Goal: Contribute content: Contribute content

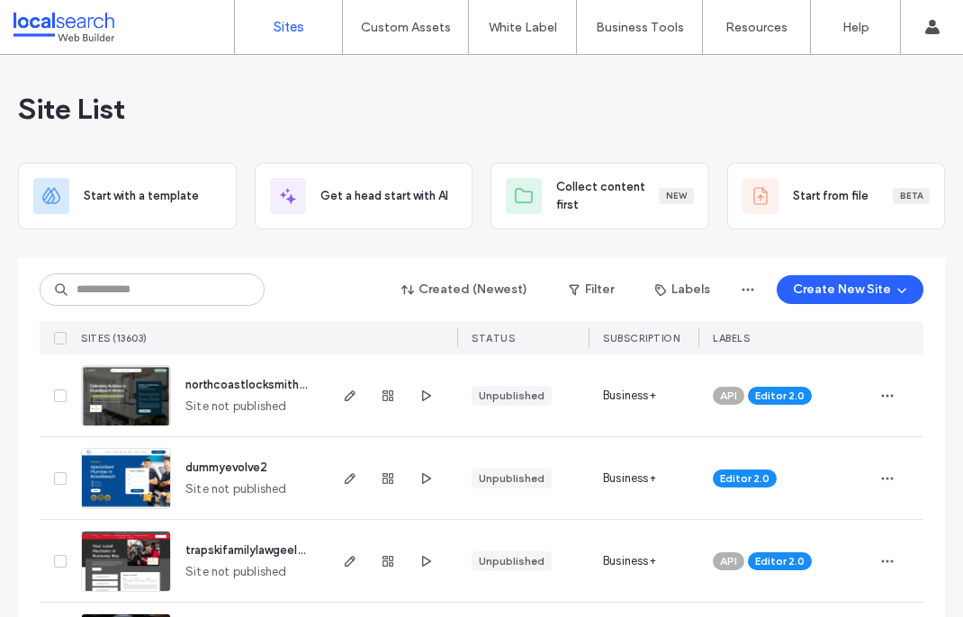
scroll to position [450, 0]
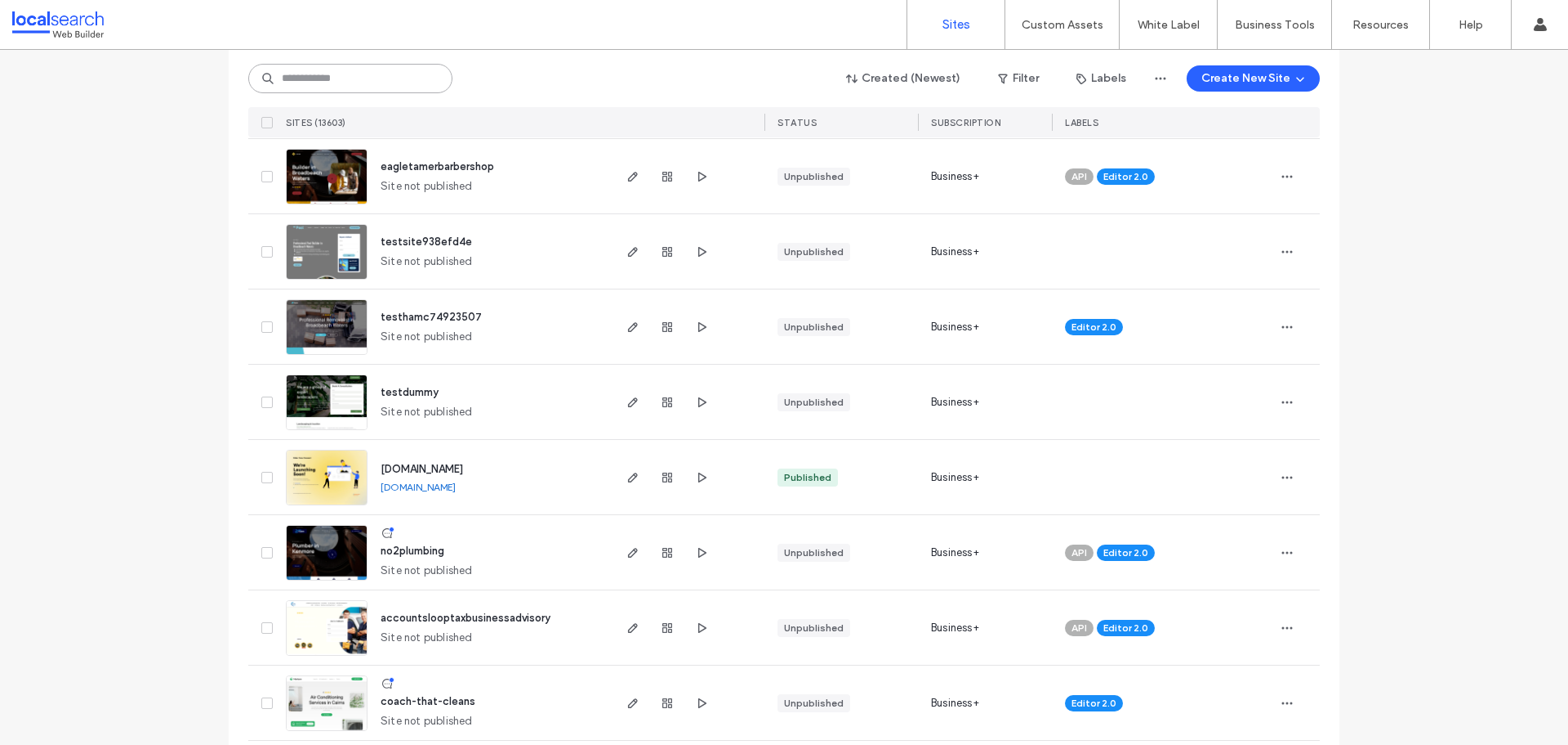
click at [318, 85] on input at bounding box center [350, 78] width 204 height 29
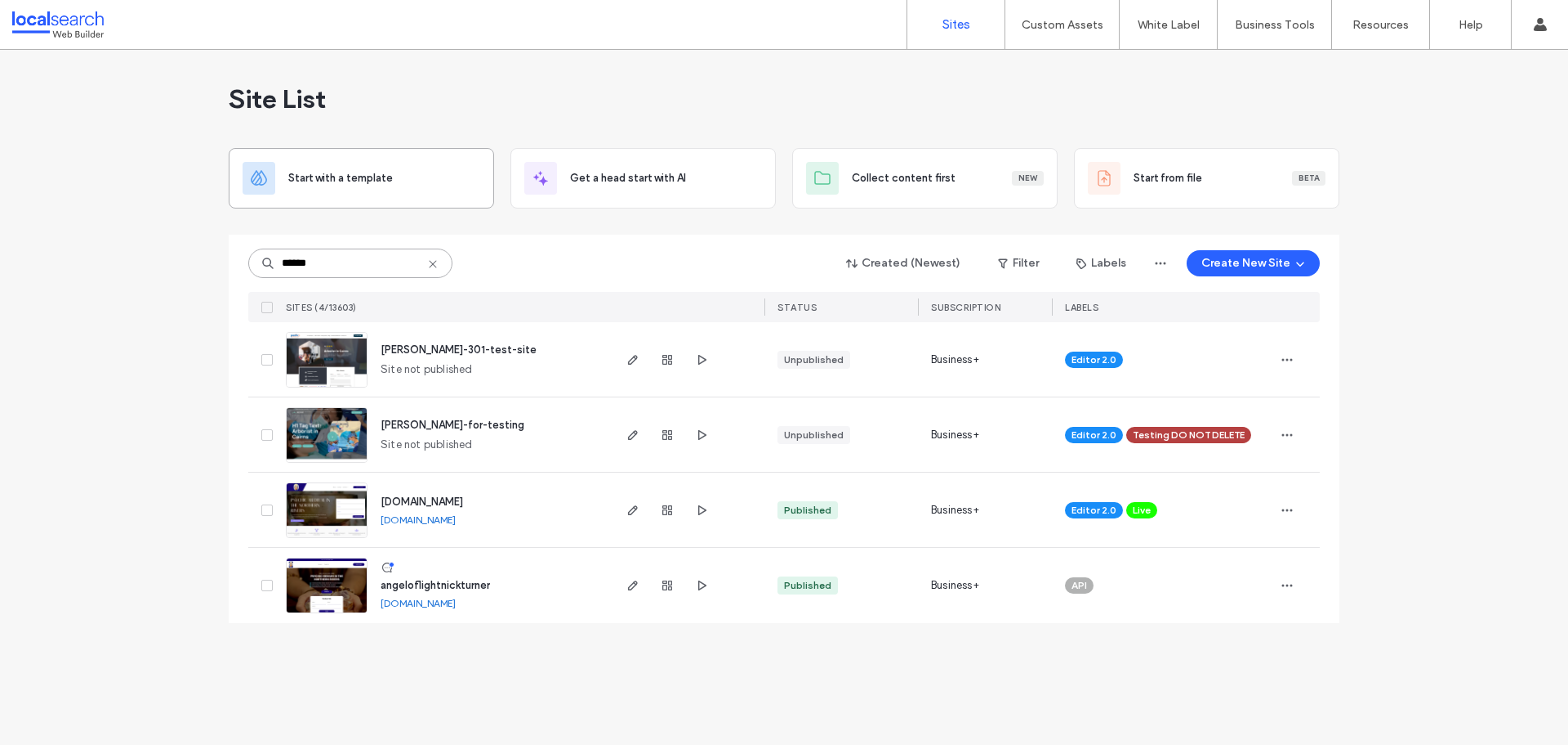
scroll to position [0, 0]
type input "******"
click at [454, 427] on span "[PERSON_NAME]-for-testing" at bounding box center [452, 424] width 143 height 12
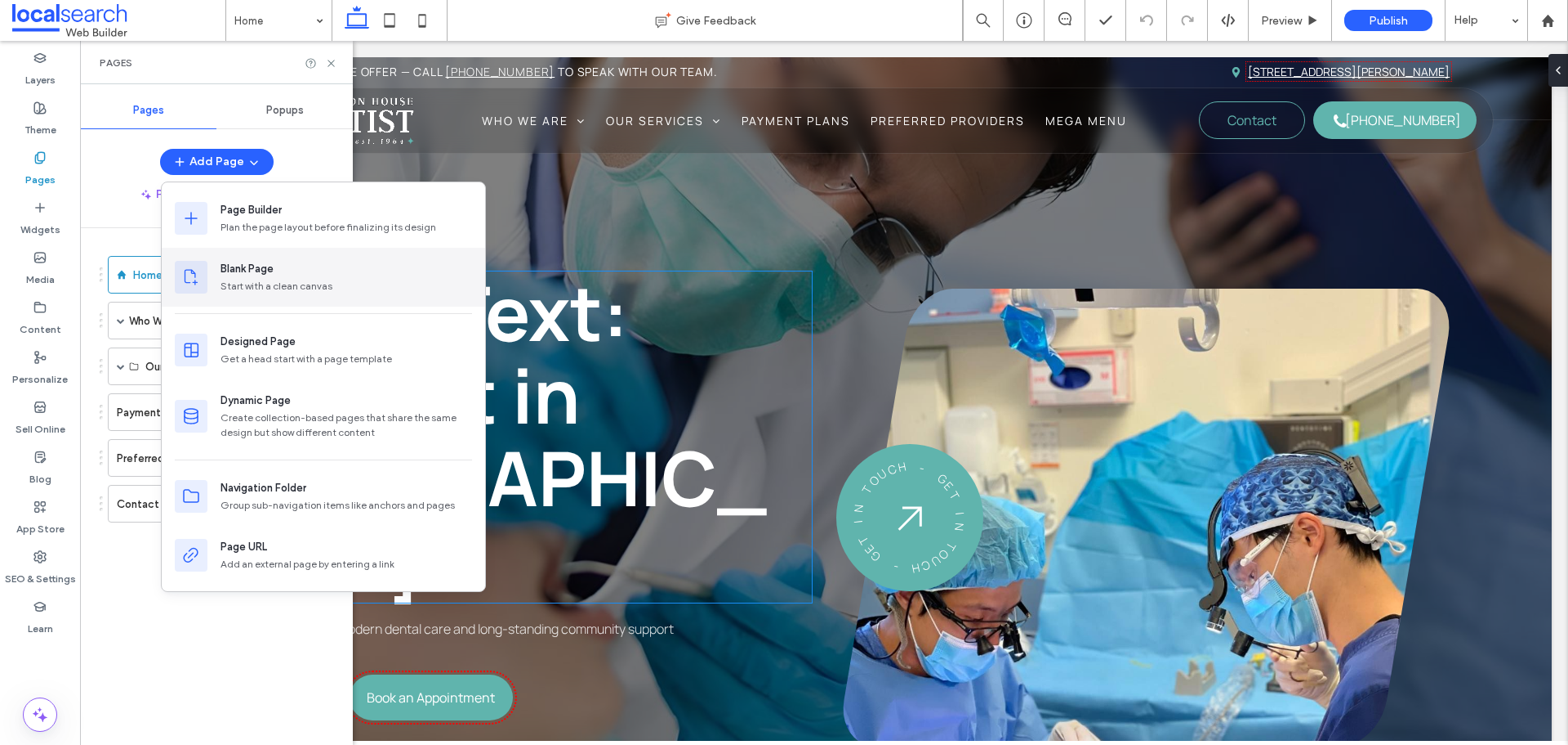
click at [248, 280] on div "Start with a clean canvas" at bounding box center [346, 286] width 251 height 15
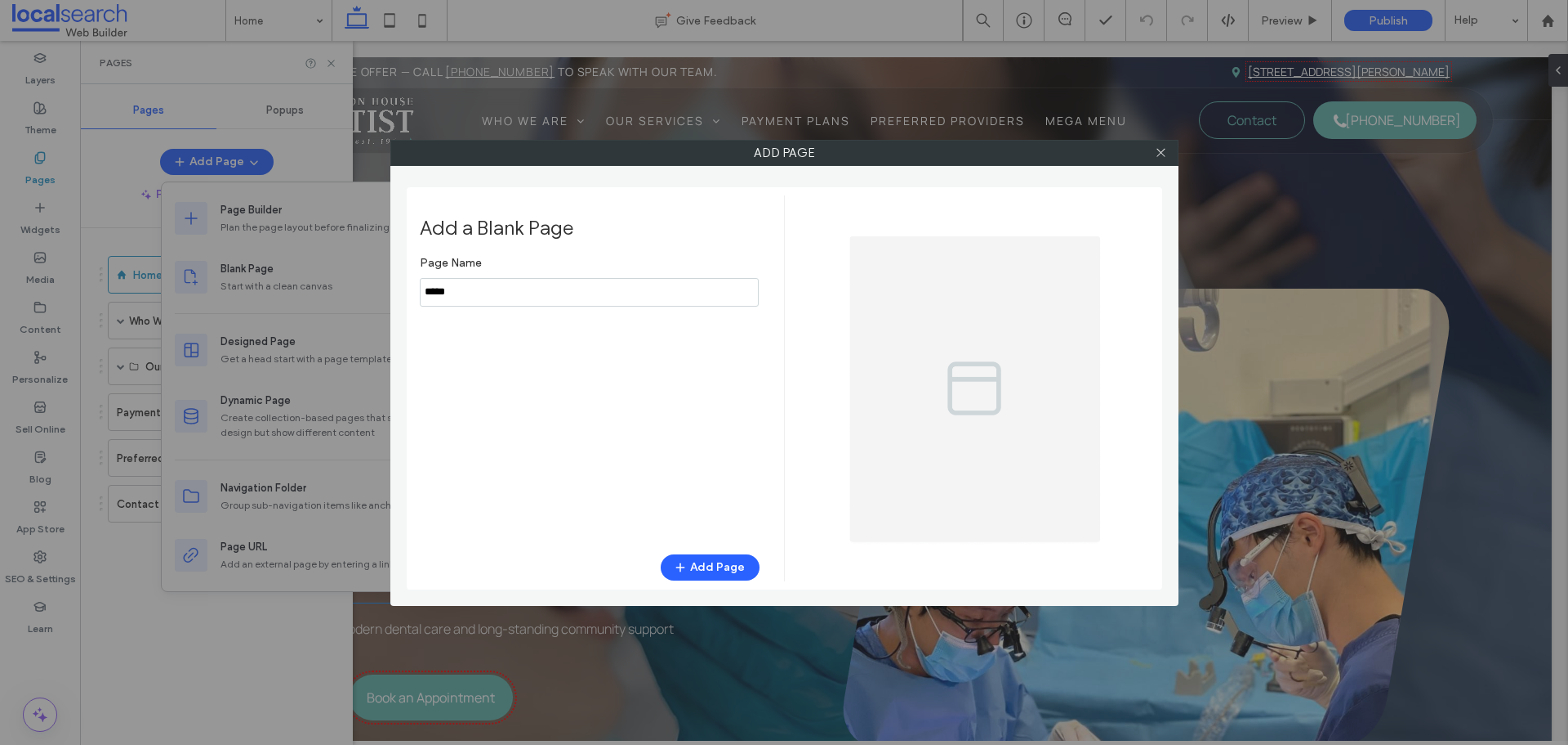
click at [466, 298] on input "notEmpty" at bounding box center [588, 292] width 339 height 28
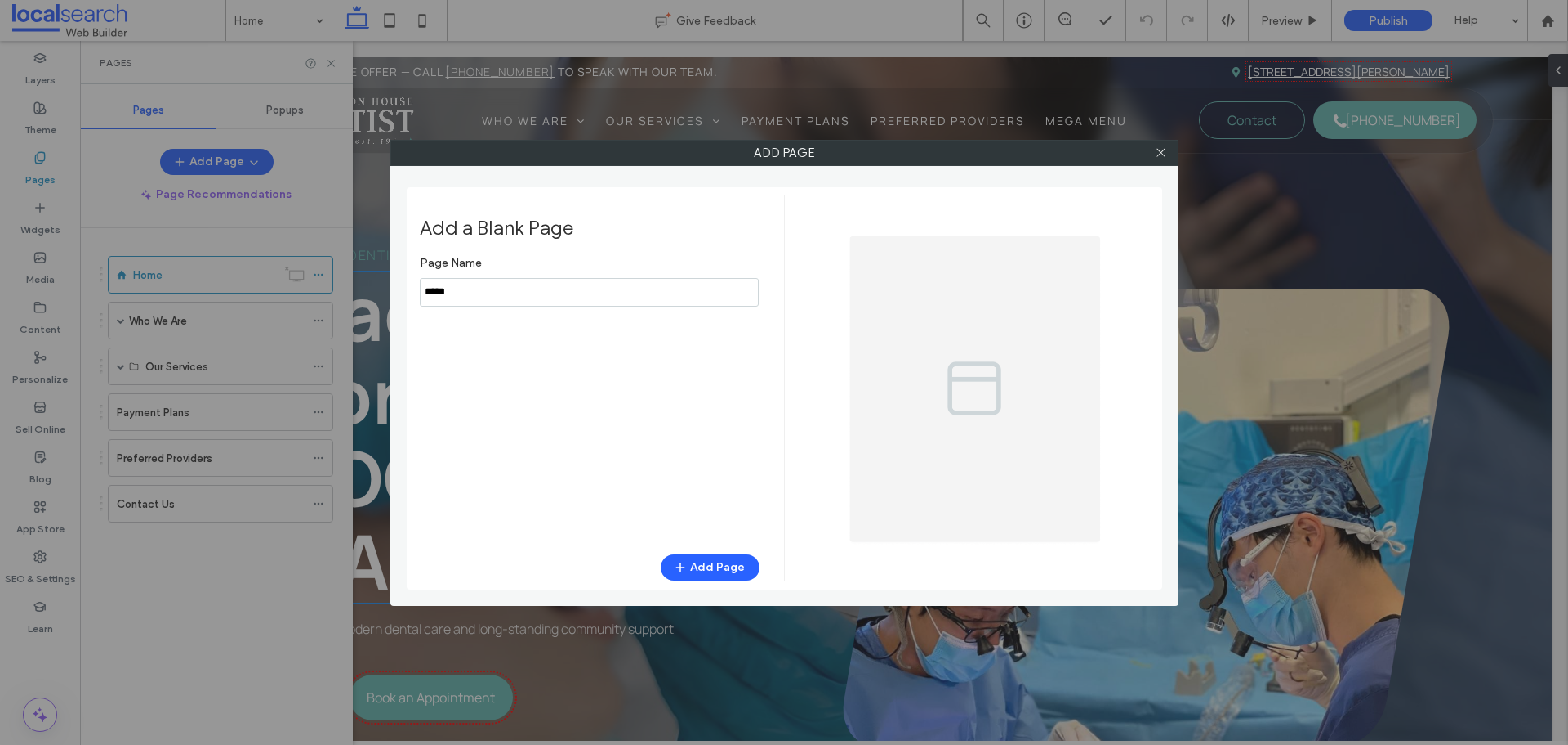
click at [466, 298] on input "notEmpty" at bounding box center [588, 292] width 339 height 28
type input "******"
click at [698, 561] on button "Add Page" at bounding box center [710, 567] width 99 height 26
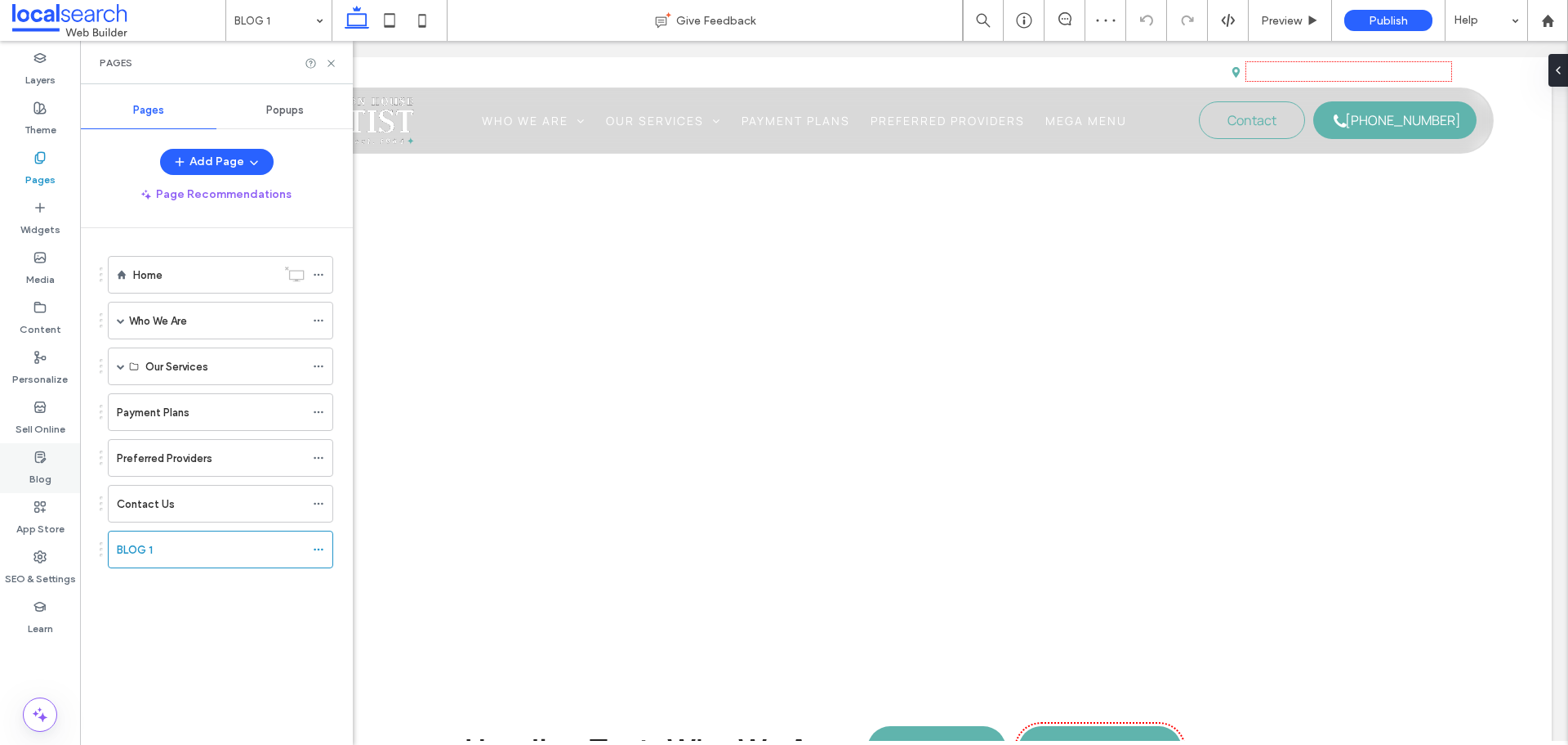
click at [44, 468] on label "Blog" at bounding box center [40, 474] width 22 height 23
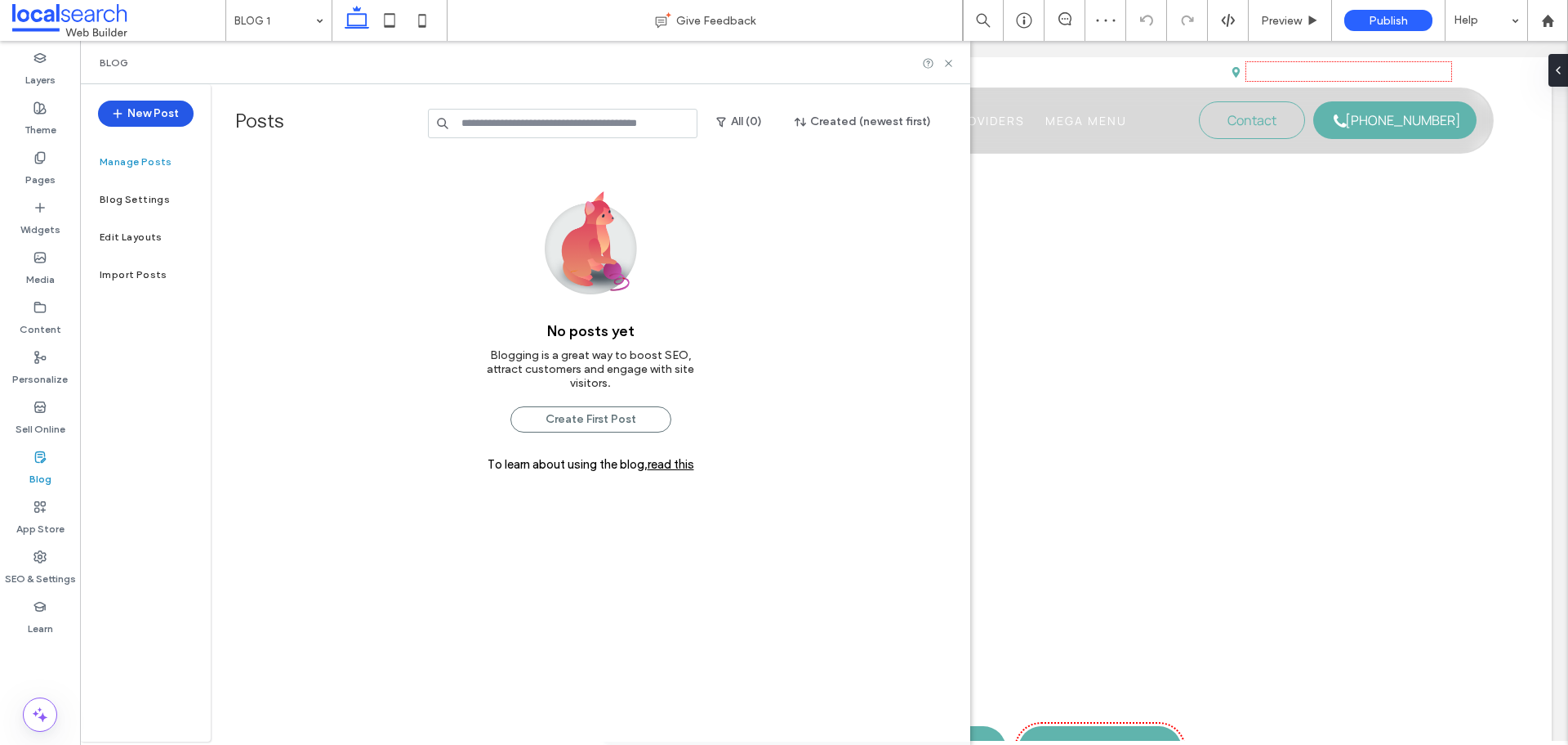
click at [153, 110] on button "New Post" at bounding box center [145, 114] width 95 height 26
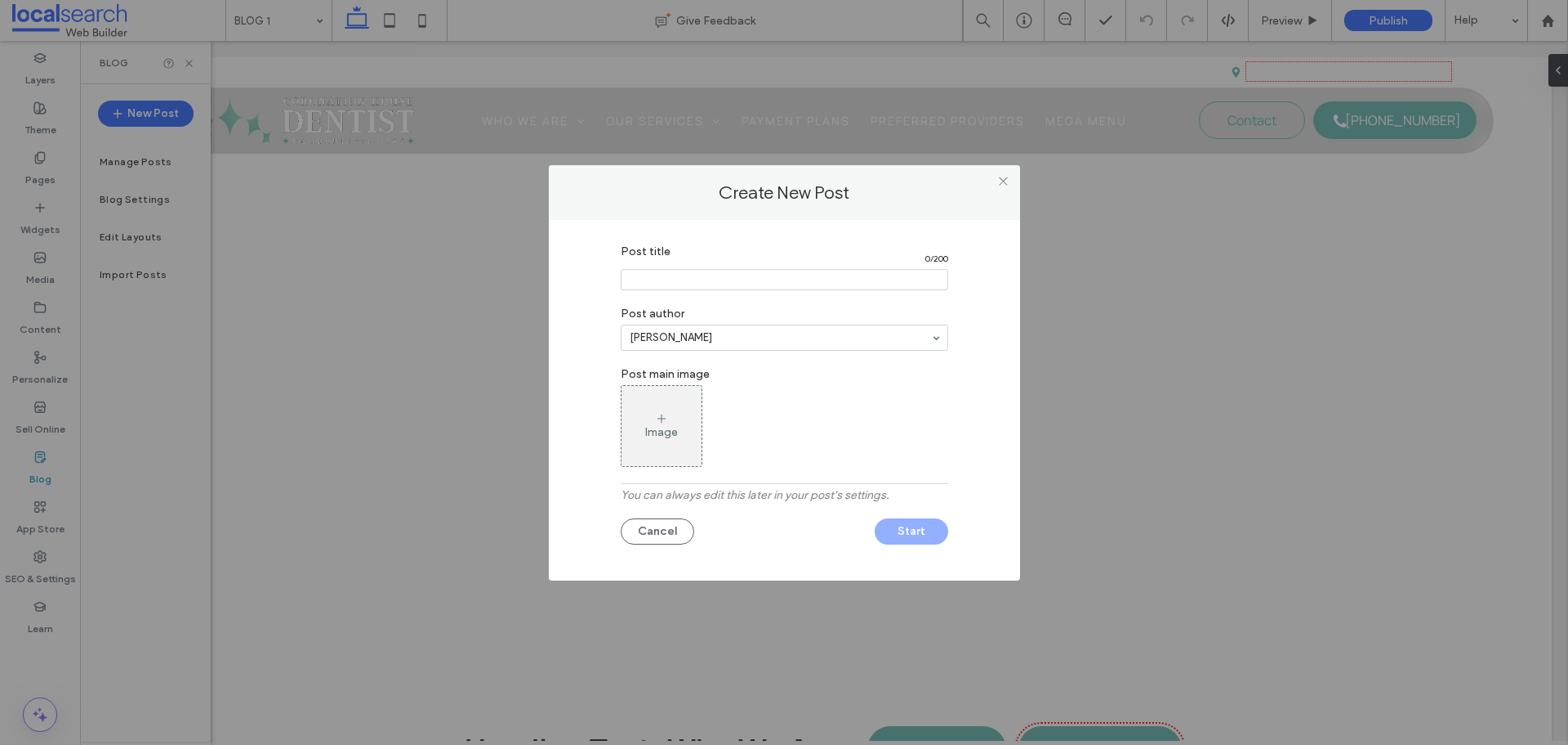
click at [685, 275] on input "Post title" at bounding box center [784, 279] width 328 height 21
type input "****"
click at [862, 435] on div "Image" at bounding box center [784, 426] width 328 height 82
click at [911, 531] on button "Start" at bounding box center [911, 531] width 74 height 26
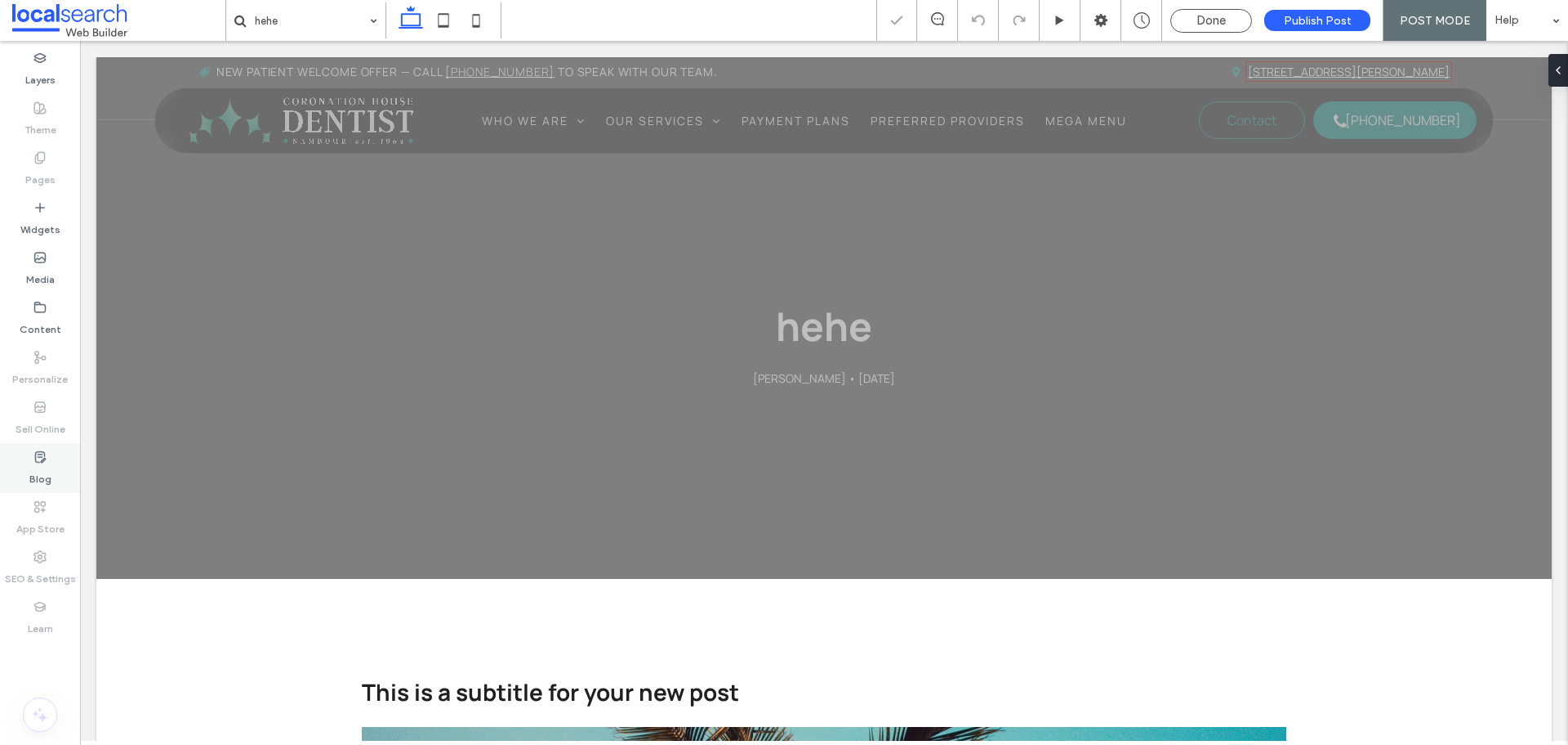
click at [44, 460] on icon at bounding box center [40, 457] width 13 height 13
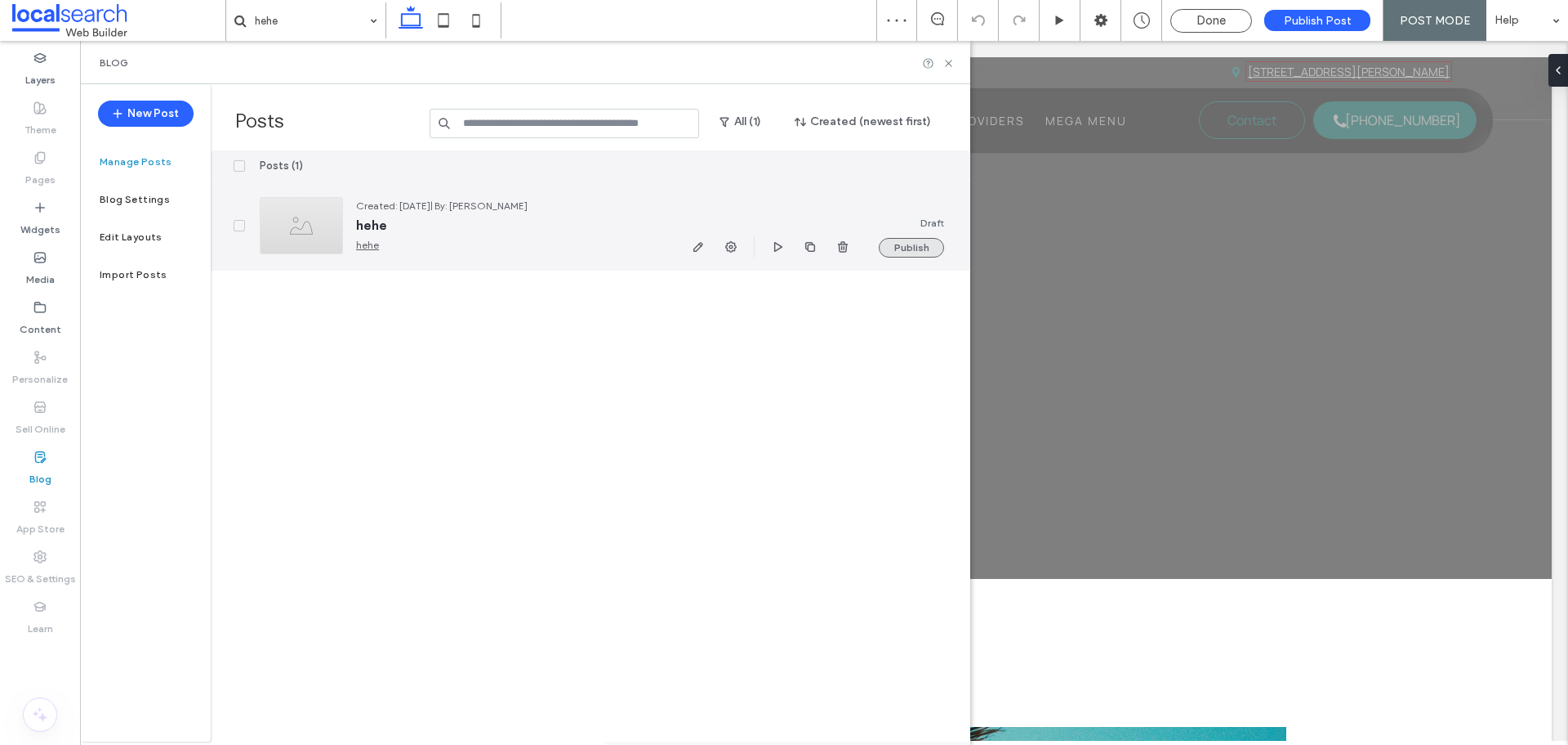
click at [892, 248] on button "Publish" at bounding box center [912, 248] width 65 height 20
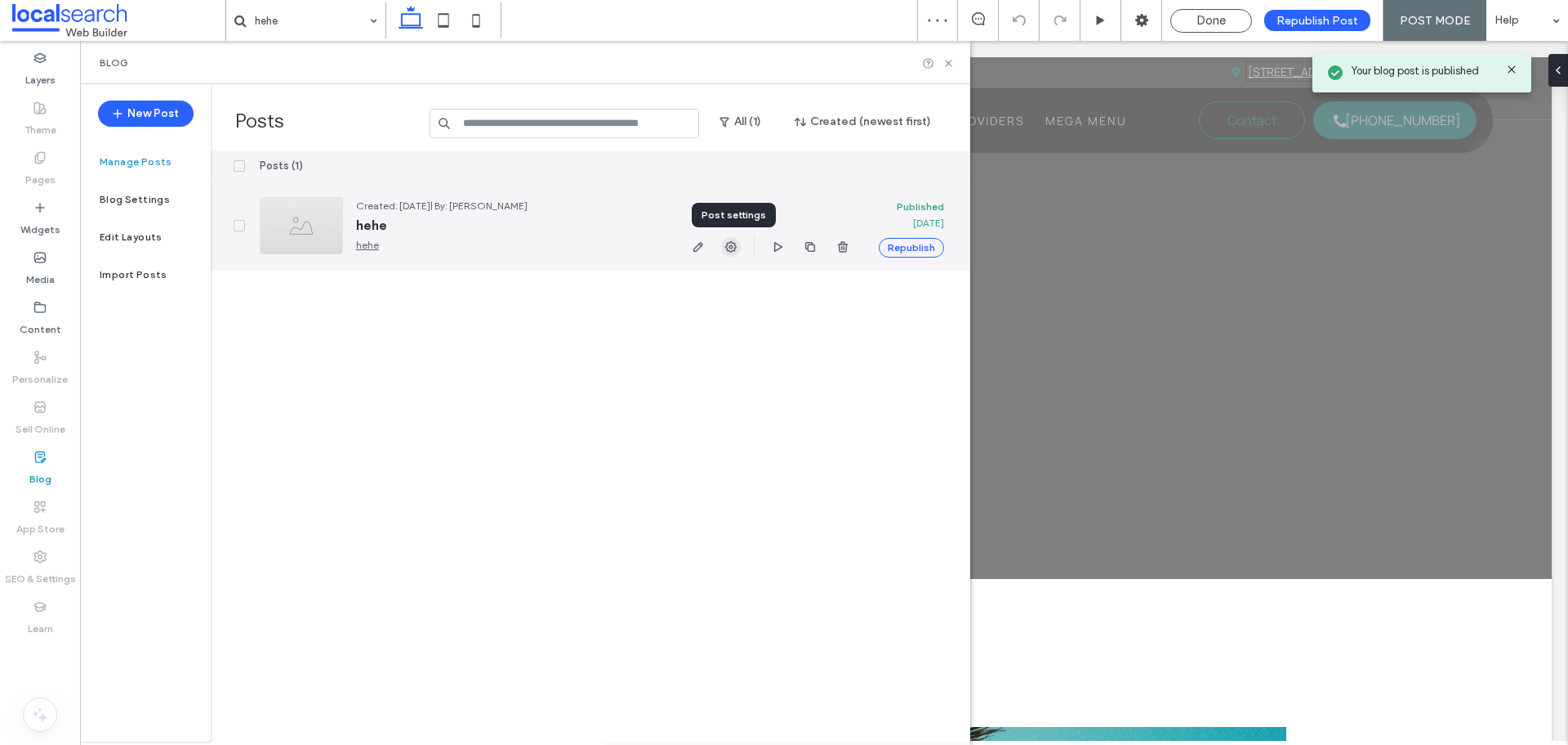
click at [729, 246] on use "button" at bounding box center [731, 246] width 12 height 12
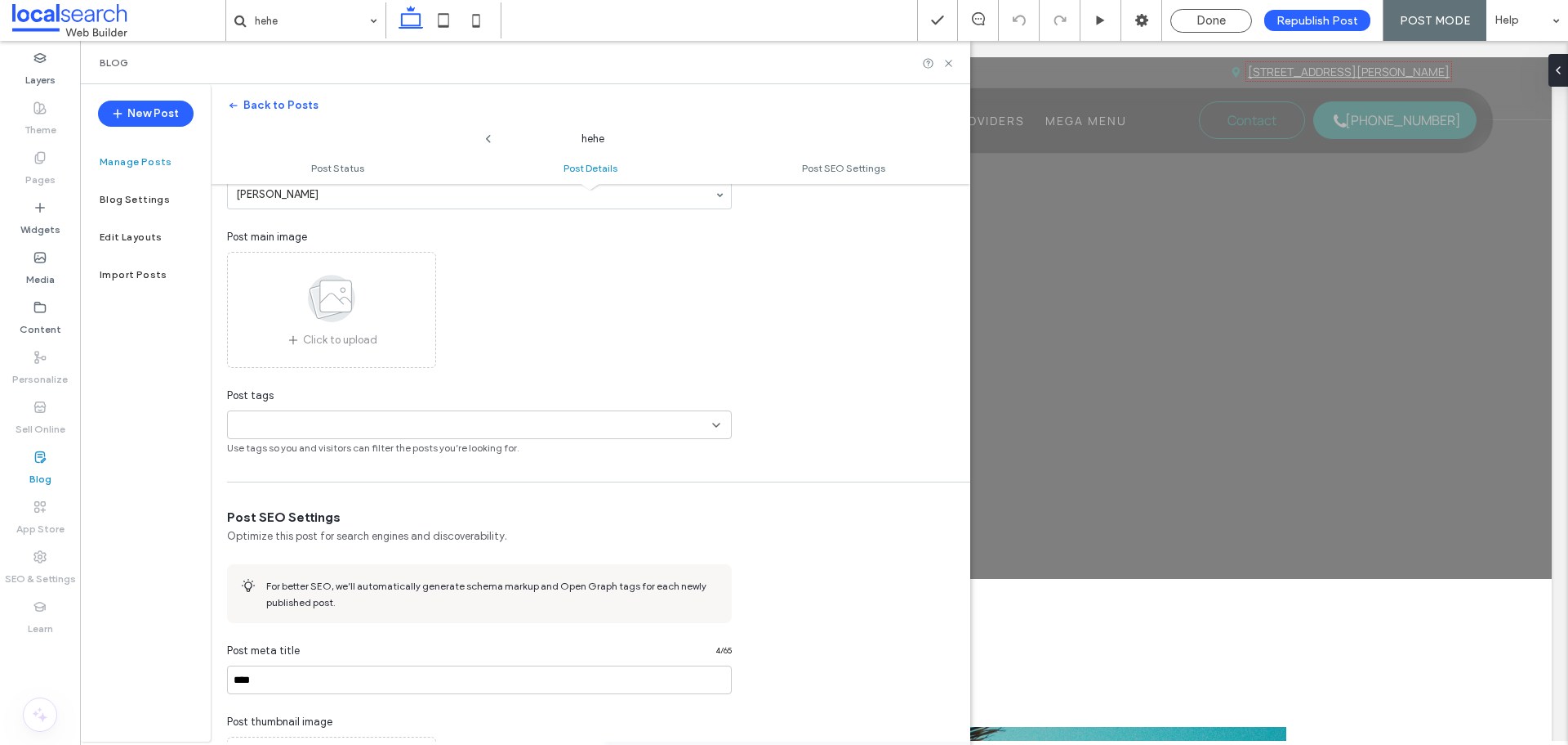
scroll to position [492, 0]
click at [359, 428] on div "+0 +0" at bounding box center [473, 424] width 478 height 27
click at [346, 422] on input at bounding box center [291, 424] width 113 height 13
type input "*****"
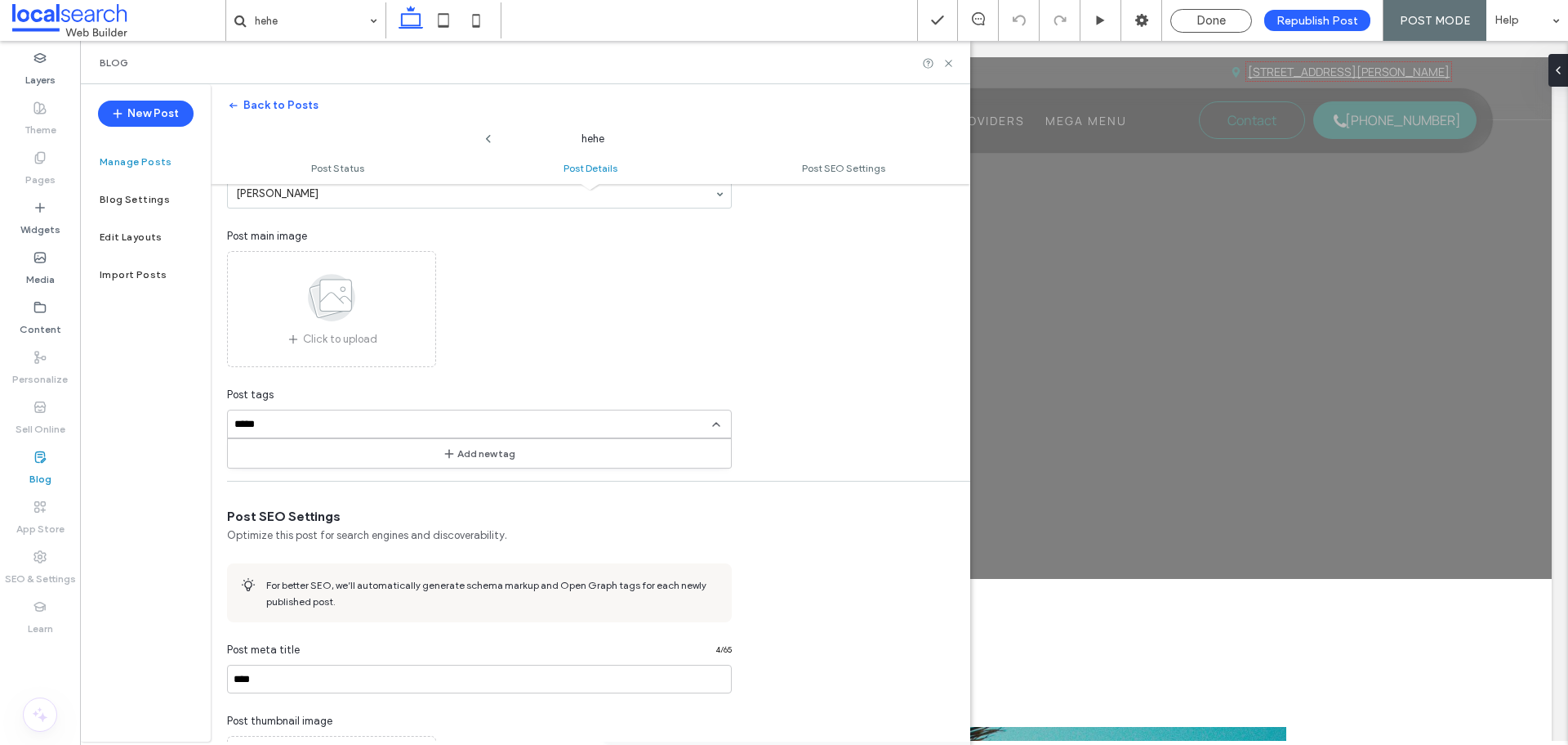
click at [360, 412] on div "+0 +0 *****" at bounding box center [473, 424] width 478 height 27
click at [570, 430] on div "+0 +0 *****" at bounding box center [473, 424] width 478 height 27
click at [498, 460] on button "Add new tag" at bounding box center [479, 453] width 94 height 20
click at [718, 423] on use at bounding box center [715, 424] width 6 height 4
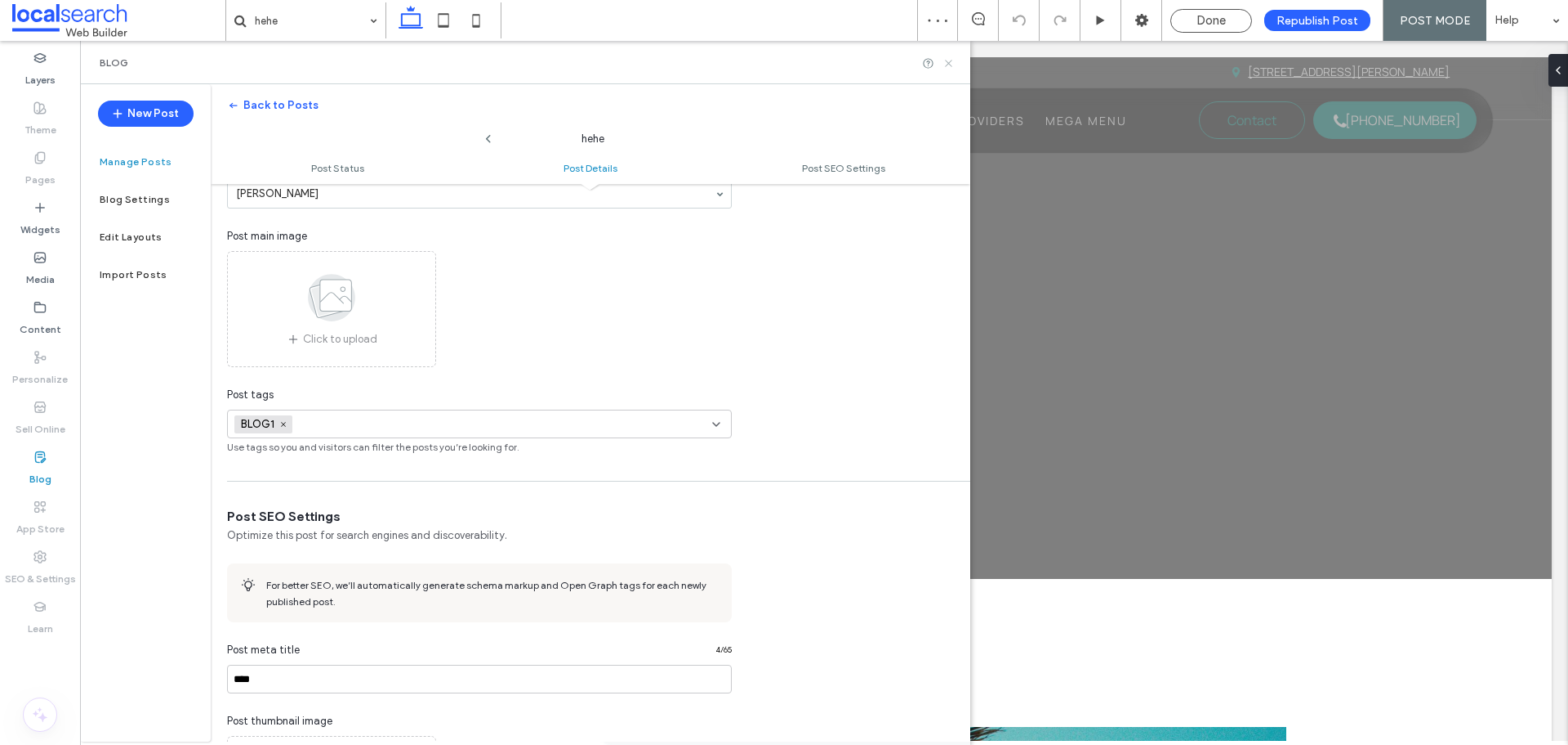
drag, startPoint x: 948, startPoint y: 65, endPoint x: 868, endPoint y: 23, distance: 90.4
click at [948, 65] on icon at bounding box center [948, 63] width 12 height 12
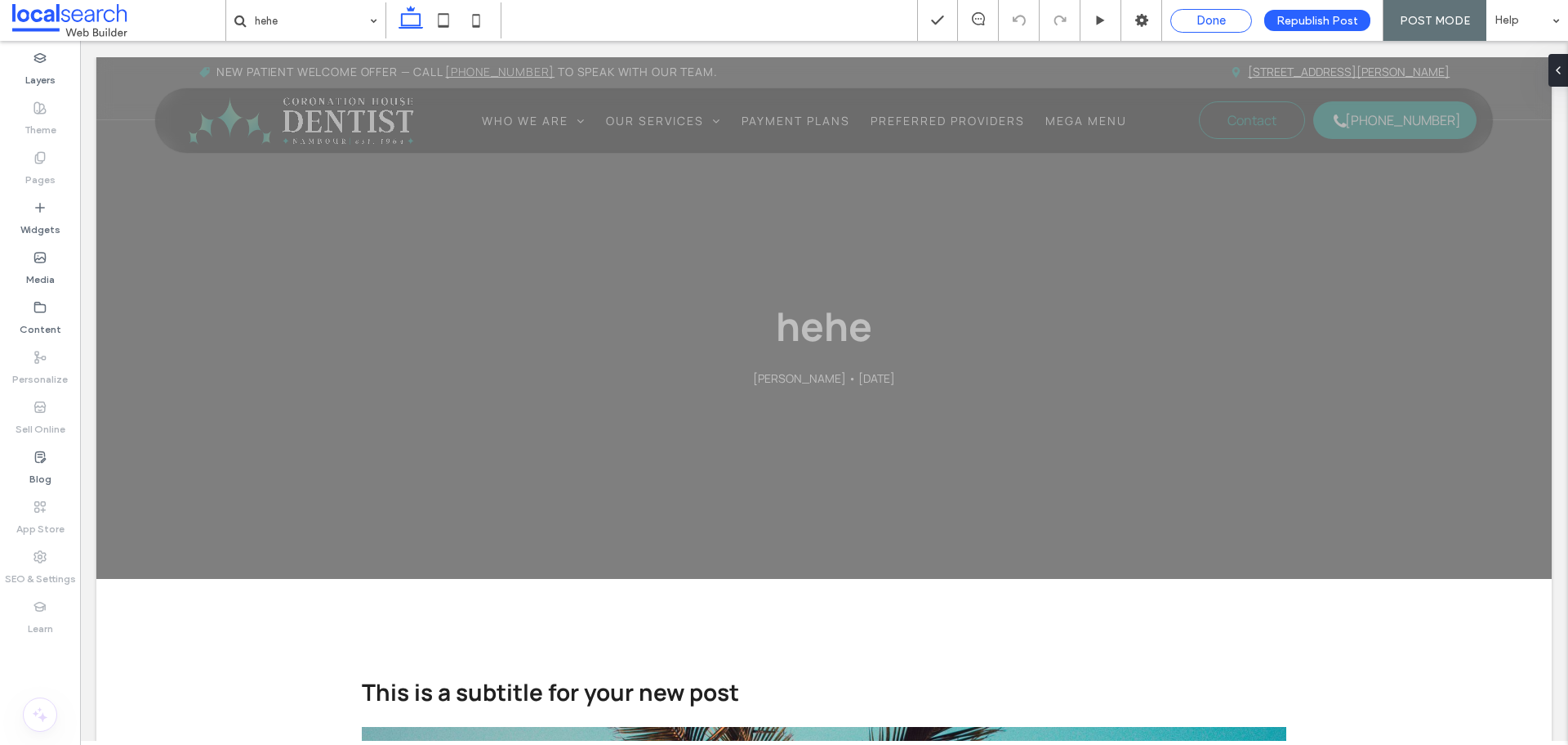
click at [1226, 21] on span "Done" at bounding box center [1211, 20] width 29 height 15
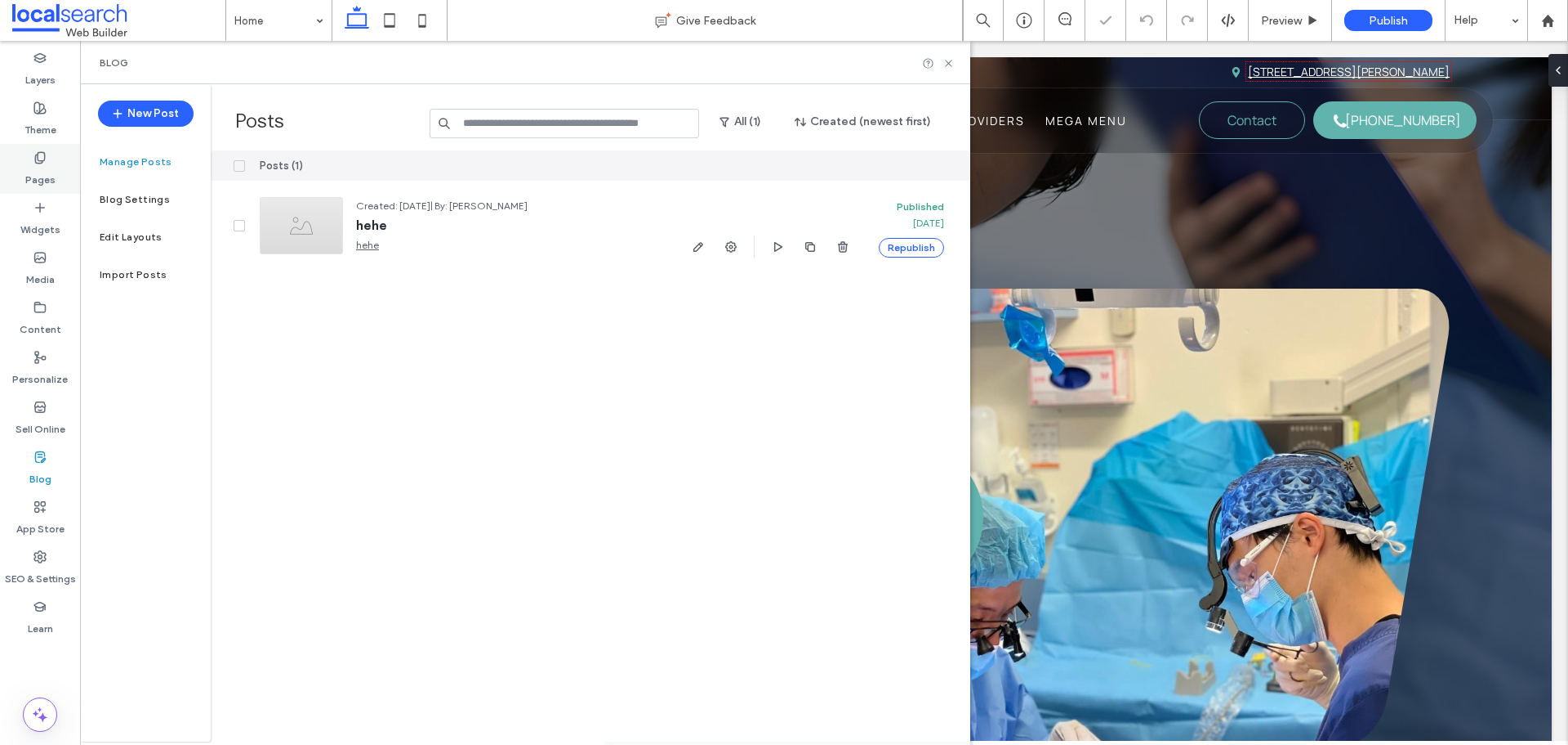
click at [41, 167] on label "Pages" at bounding box center [40, 175] width 30 height 23
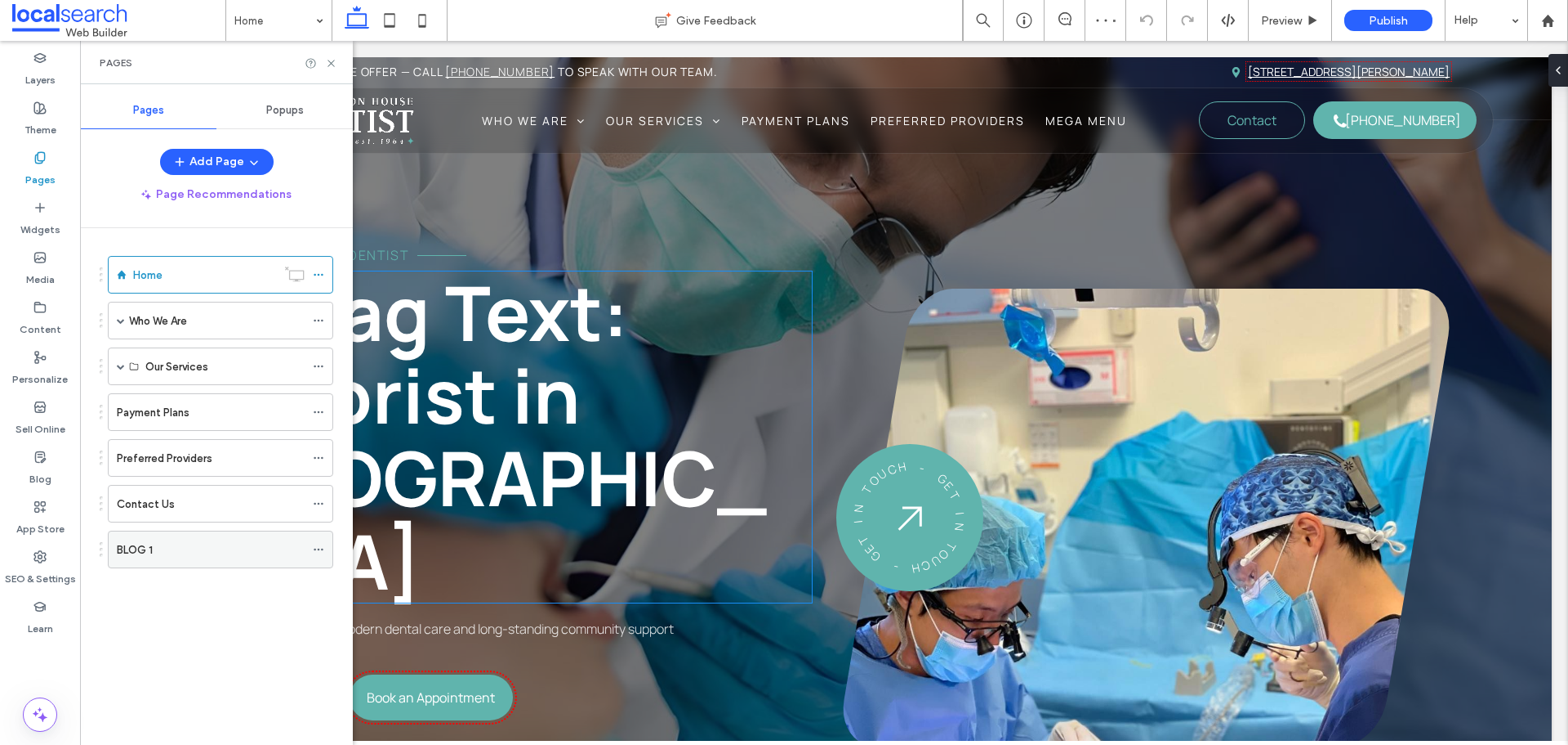
click at [183, 545] on div "BLOG 1" at bounding box center [211, 550] width 188 height 17
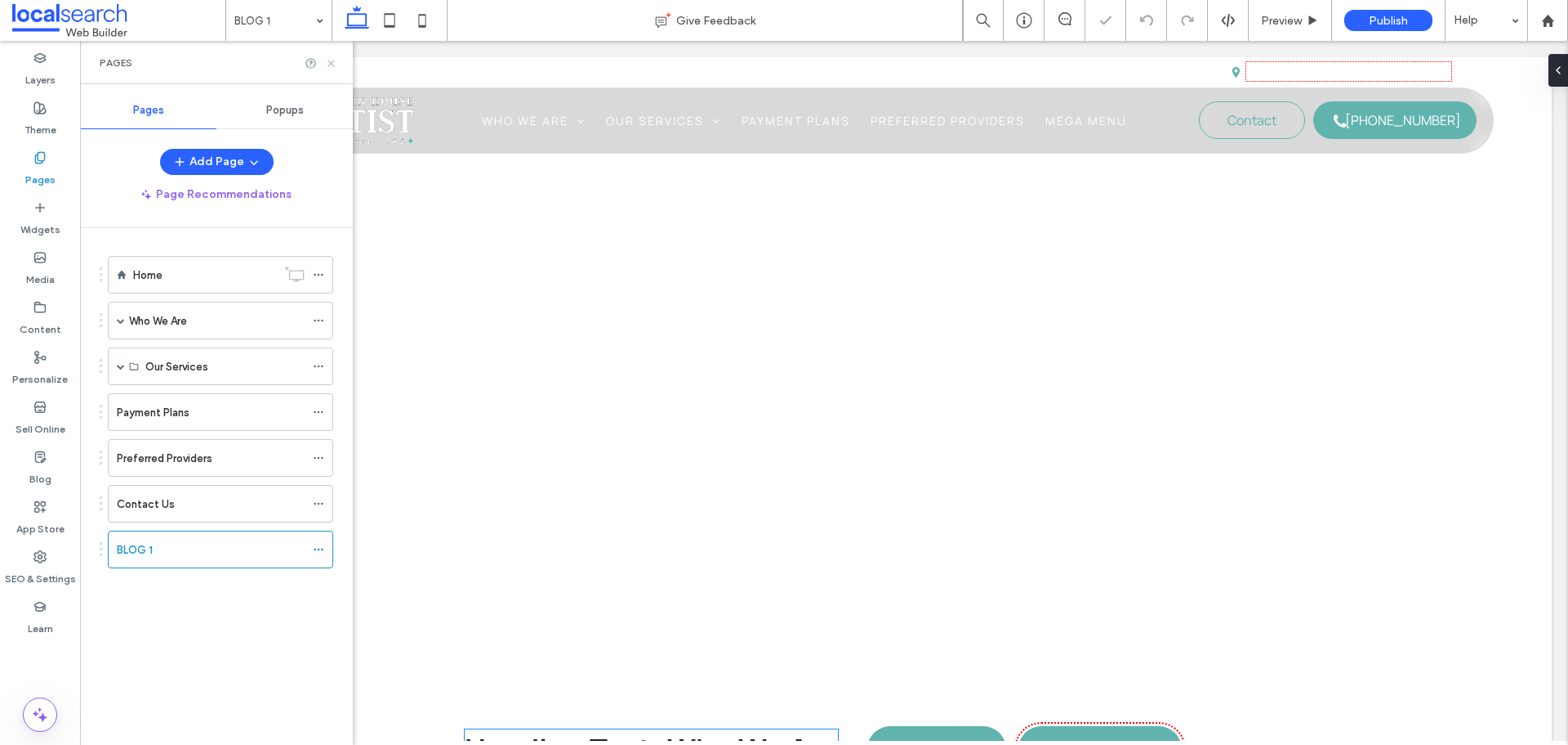
drag, startPoint x: 333, startPoint y: 63, endPoint x: 260, endPoint y: 45, distance: 75.2
click at [333, 63] on icon at bounding box center [330, 63] width 12 height 12
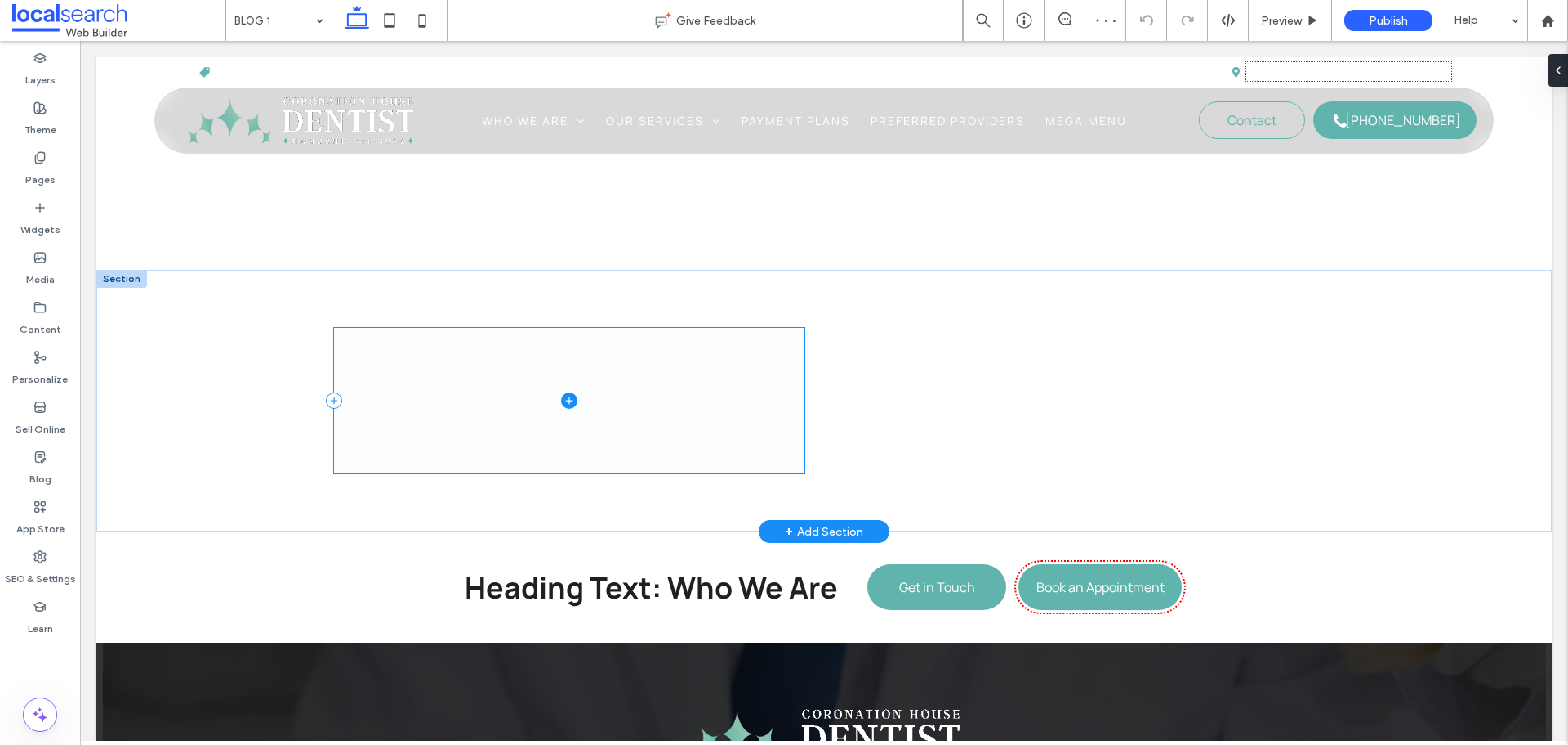
scroll to position [164, 0]
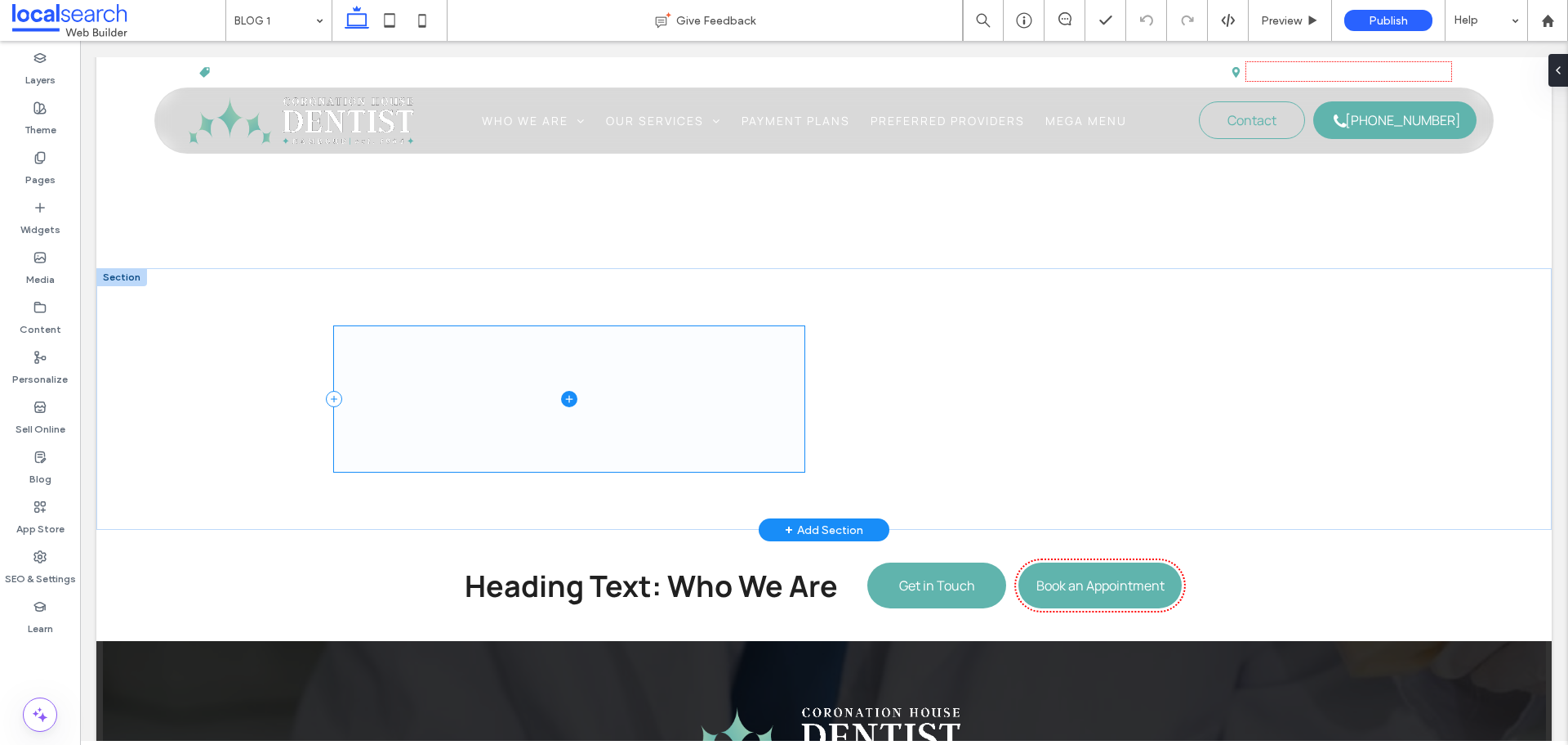
click at [639, 412] on span at bounding box center [569, 398] width 470 height 144
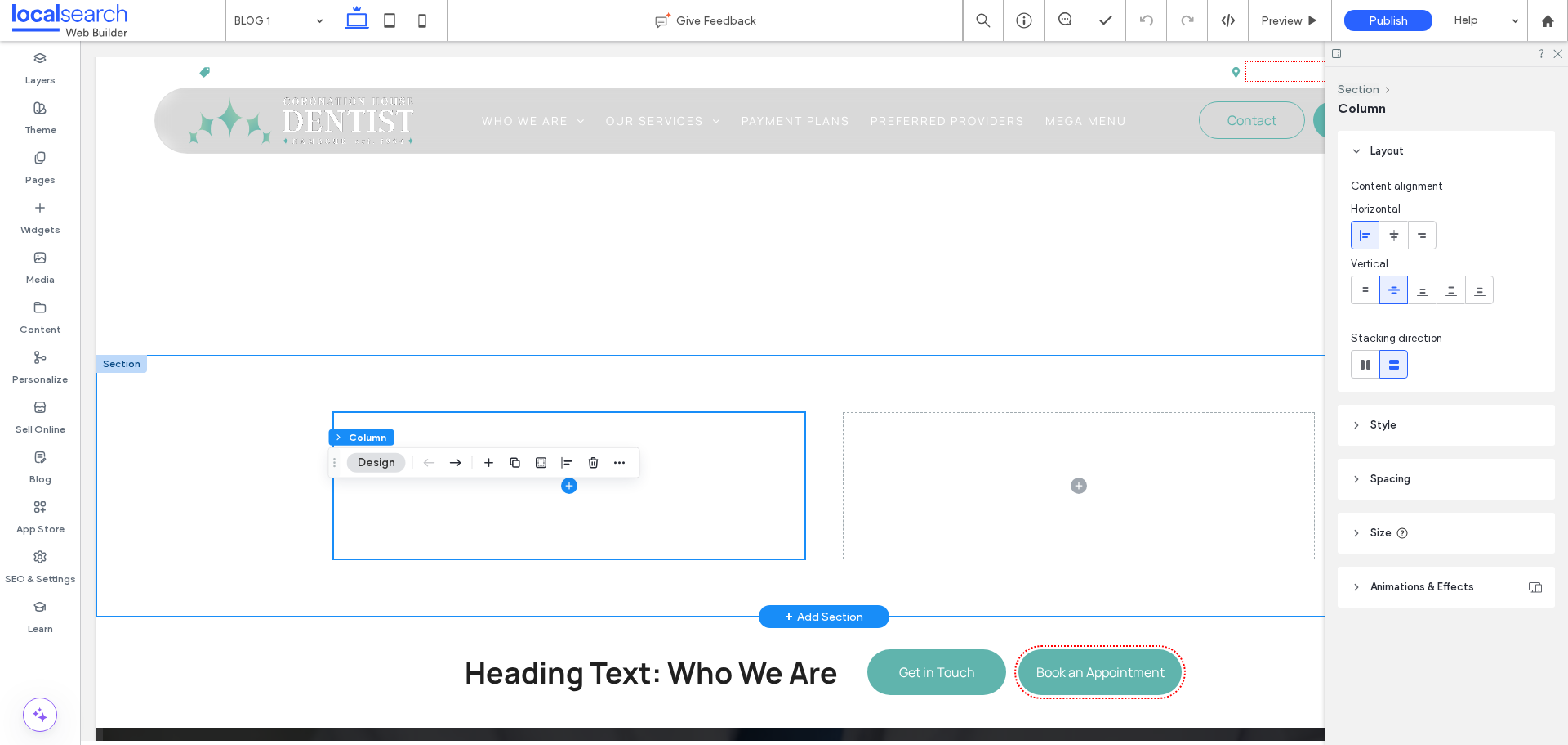
scroll to position [0, 0]
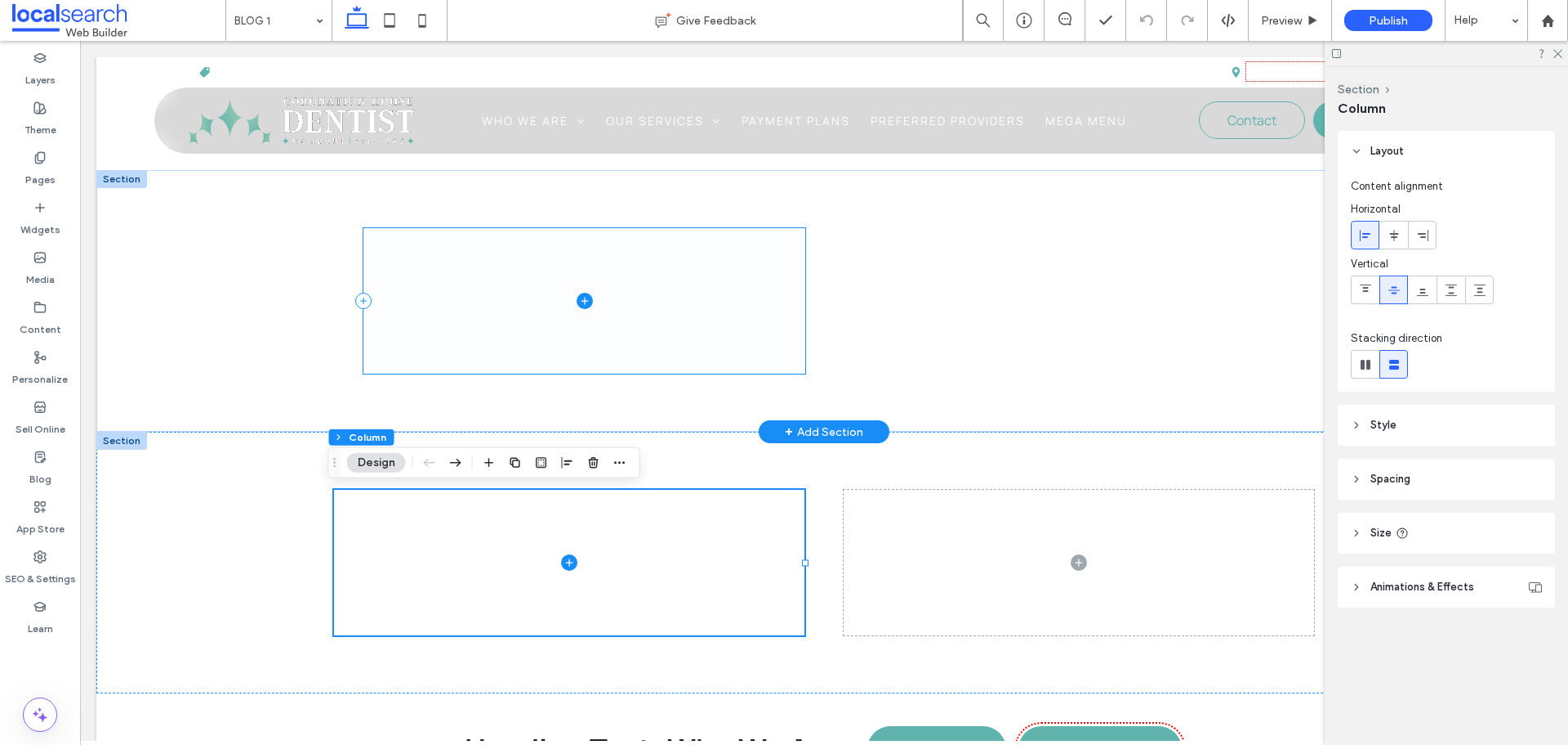
click at [476, 272] on span at bounding box center [585, 300] width 443 height 144
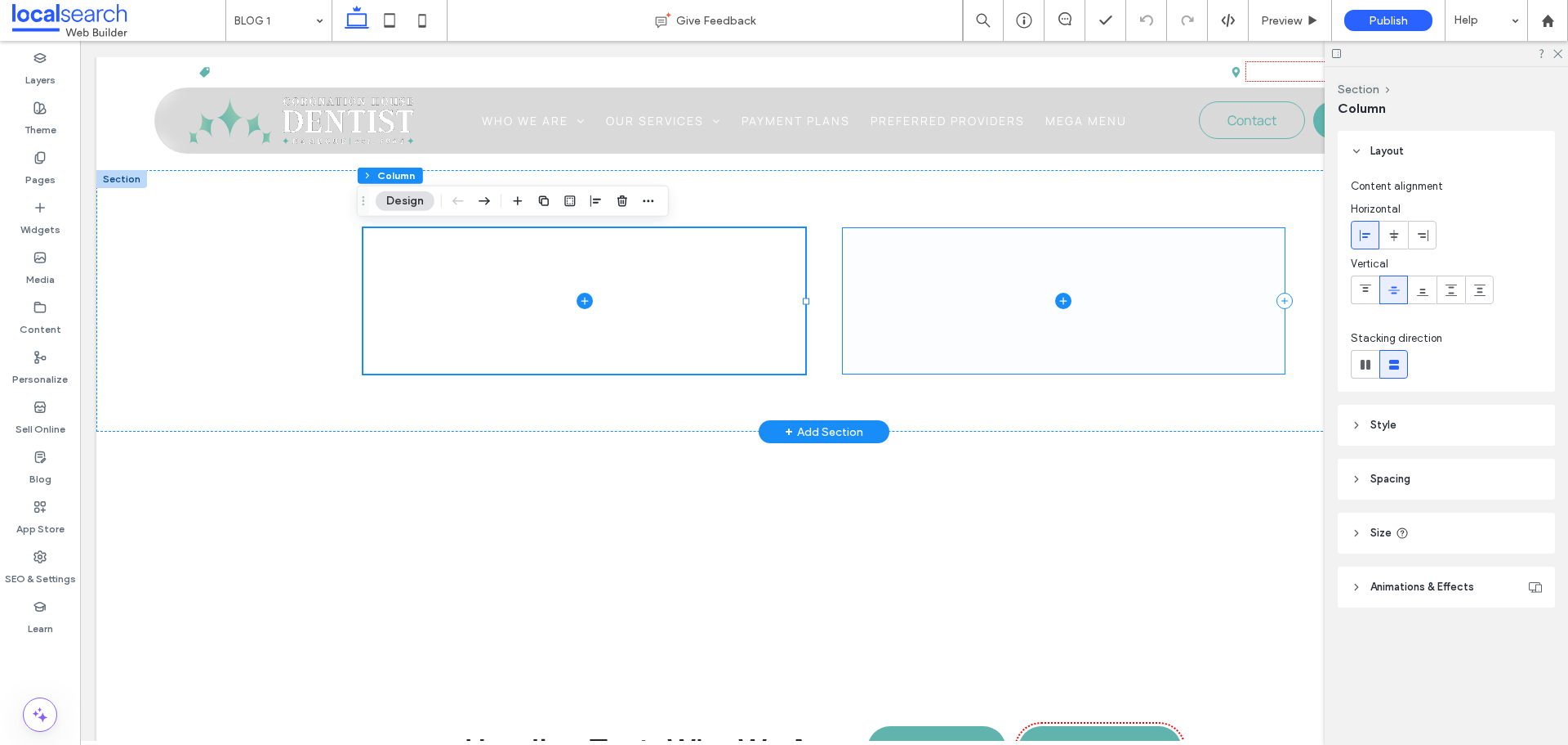
click at [1030, 236] on span at bounding box center [1064, 300] width 443 height 144
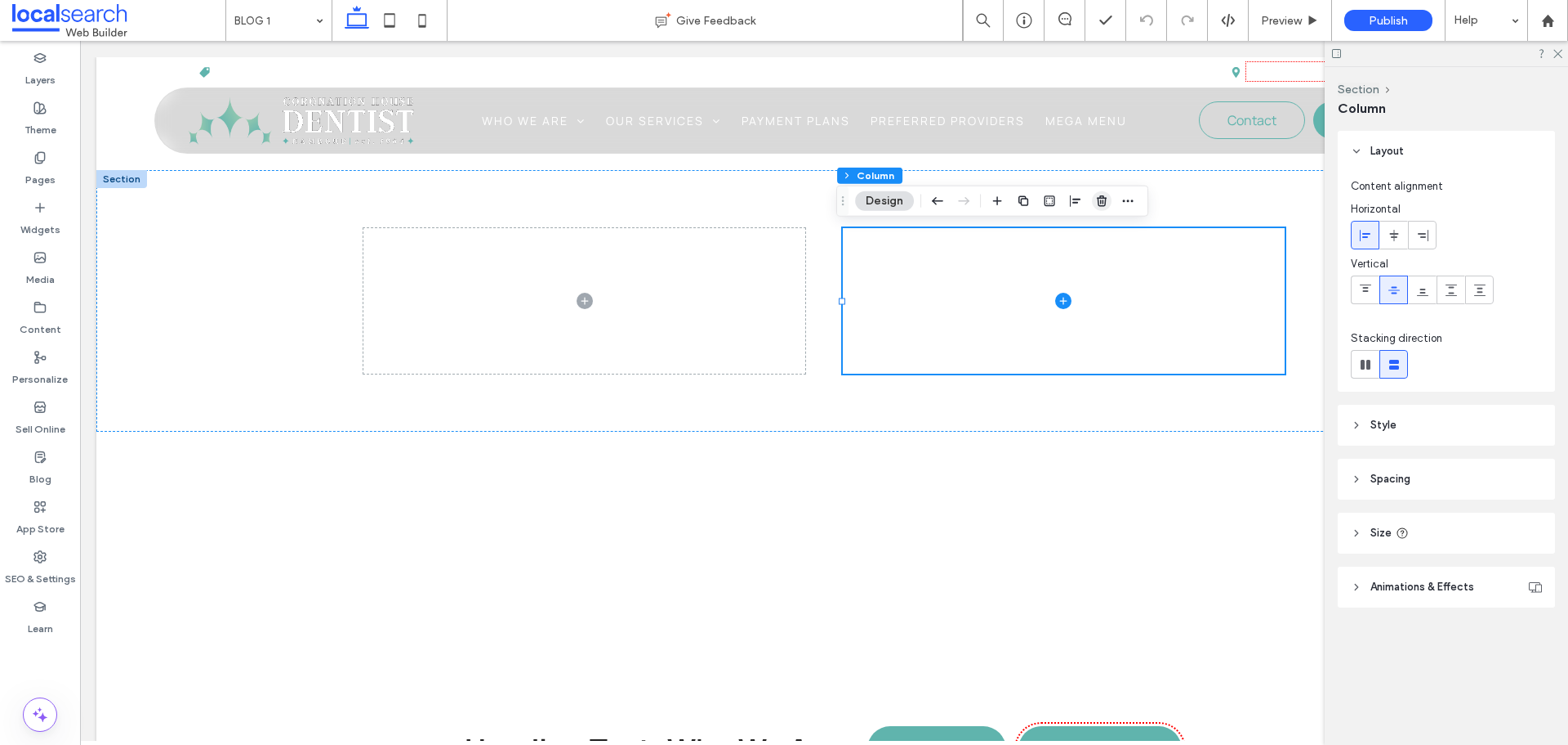
click at [1099, 197] on icon "button" at bounding box center [1101, 201] width 13 height 13
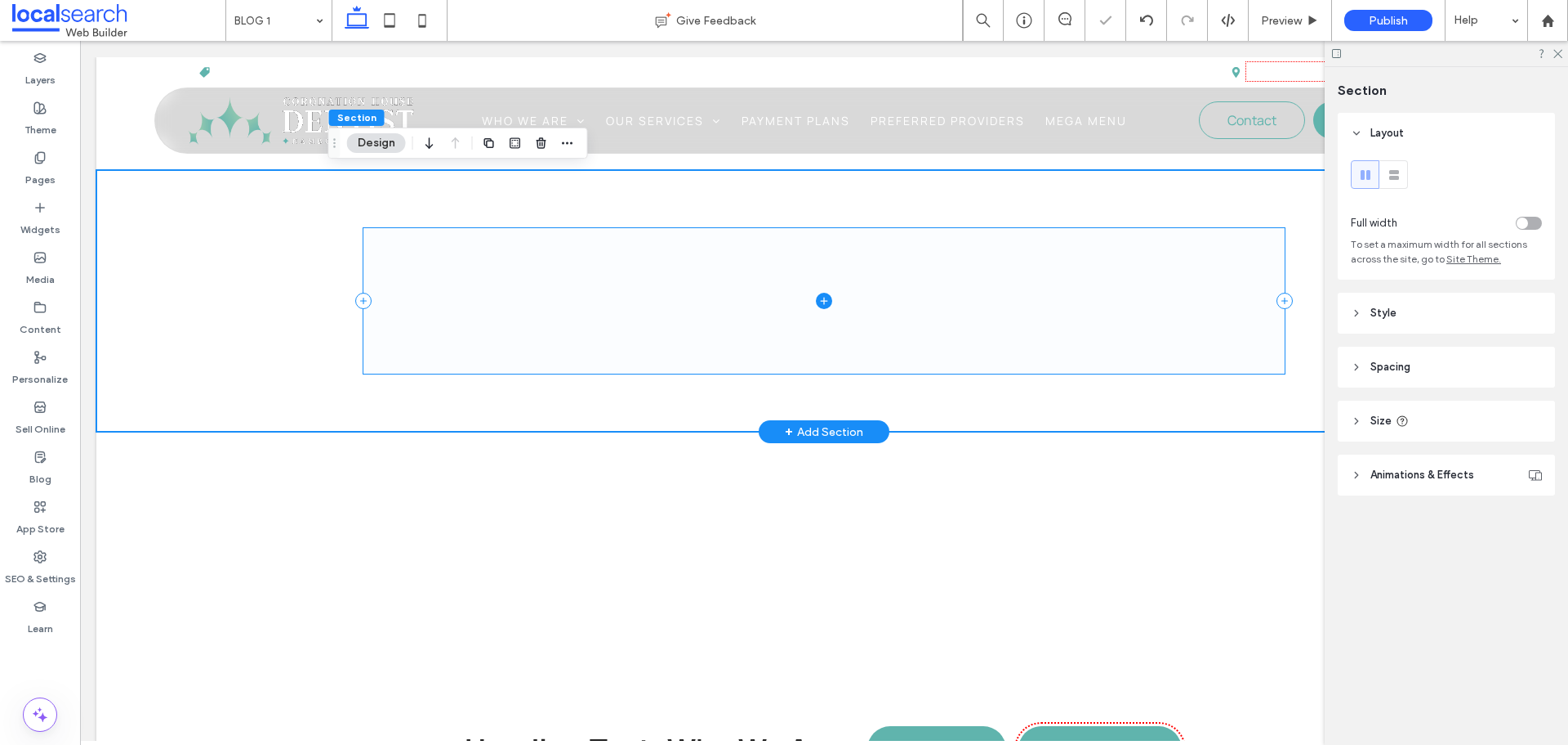
drag, startPoint x: 656, startPoint y: 319, endPoint x: 608, endPoint y: 316, distance: 48.1
click at [655, 317] on span at bounding box center [824, 300] width 922 height 144
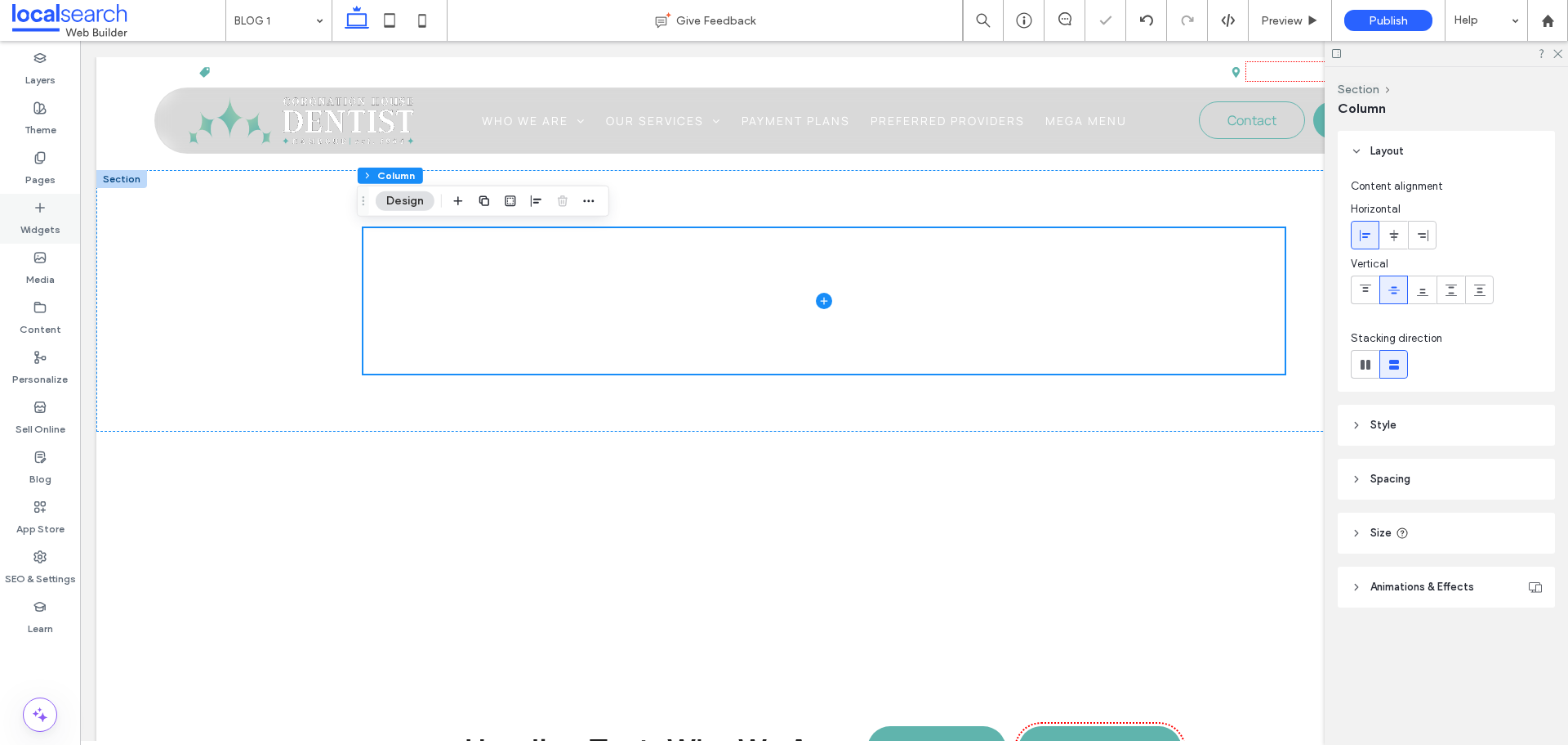
click at [53, 214] on div "Widgets" at bounding box center [40, 218] width 80 height 50
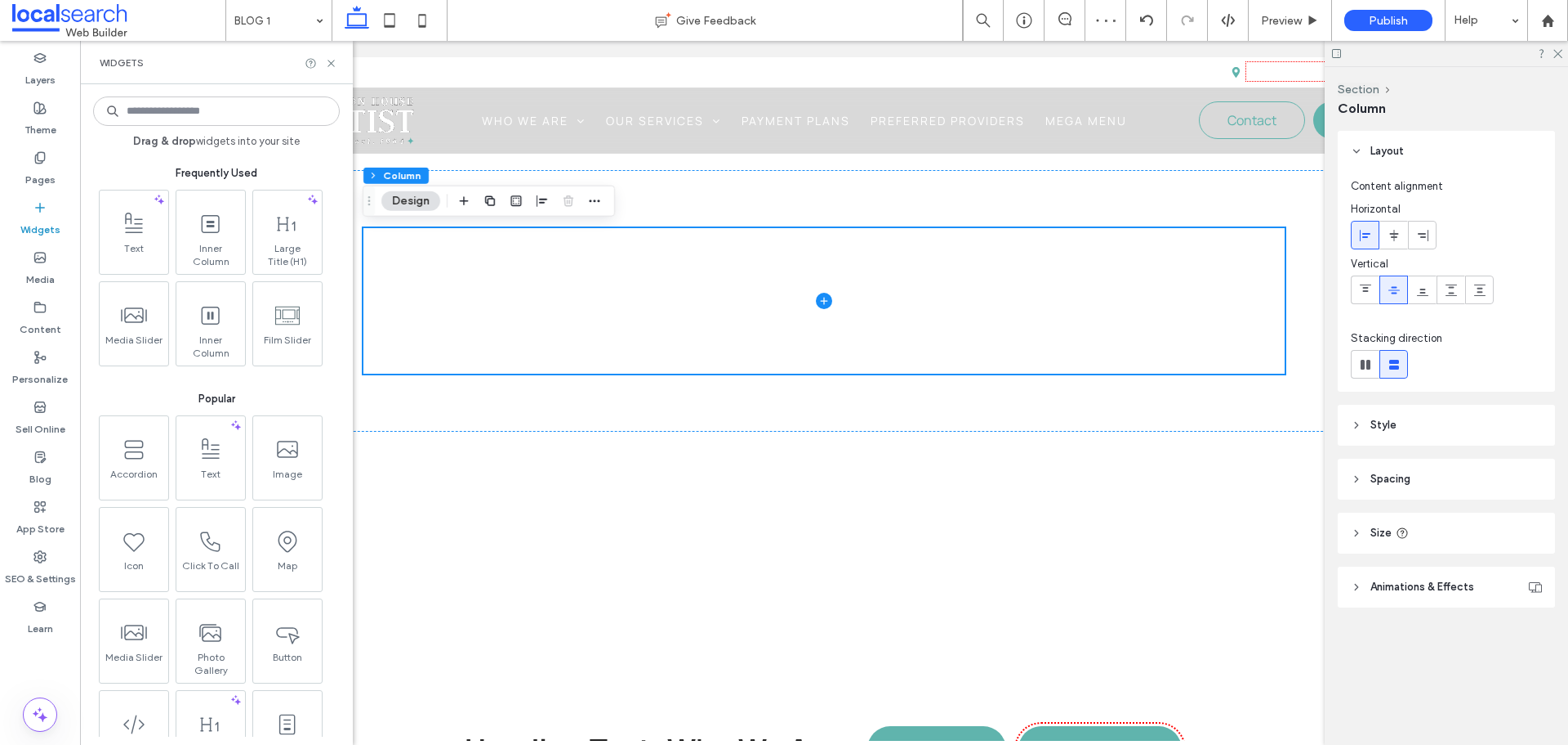
click at [174, 113] on input at bounding box center [217, 111] width 247 height 29
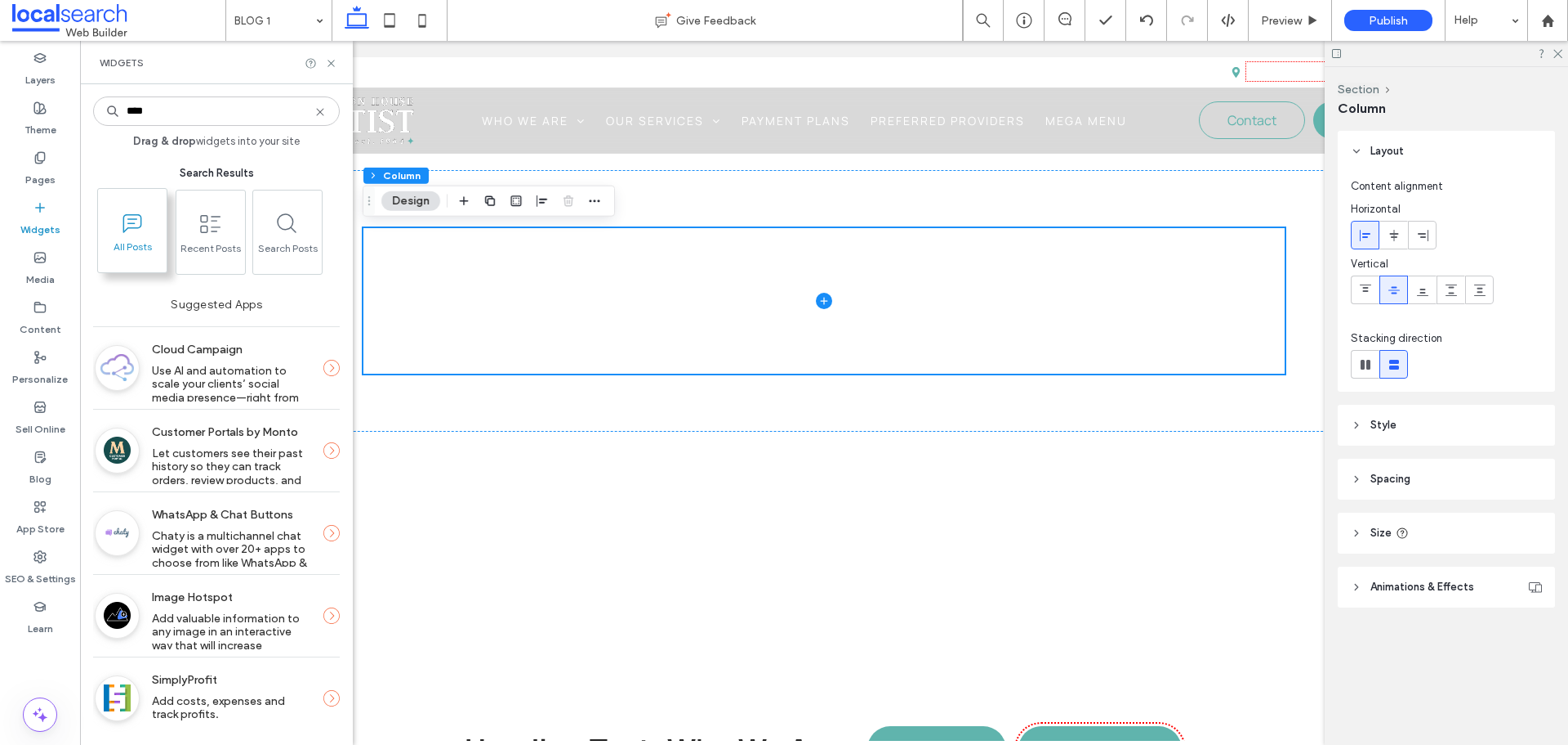
type input "****"
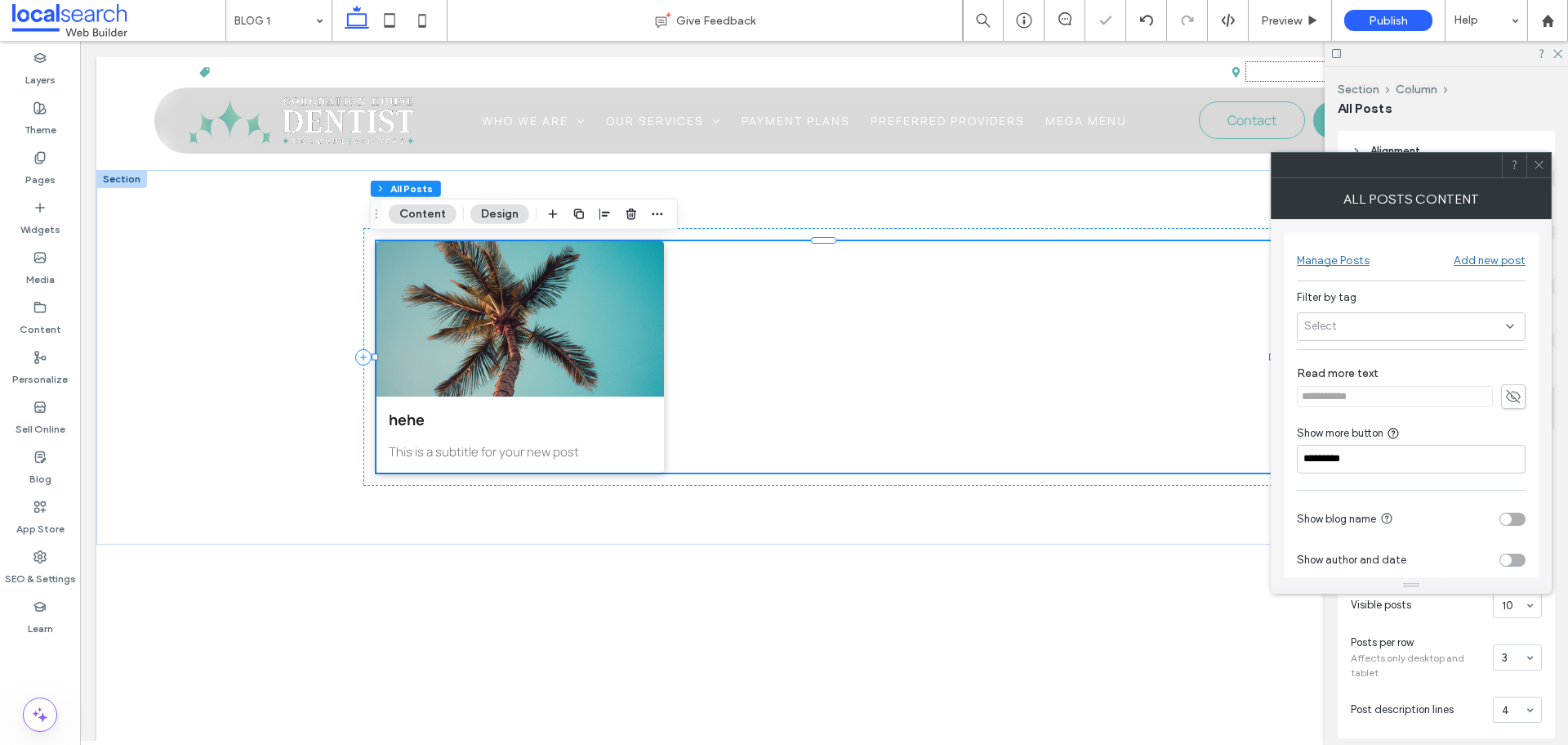
click at [408, 219] on button "Content" at bounding box center [422, 214] width 68 height 20
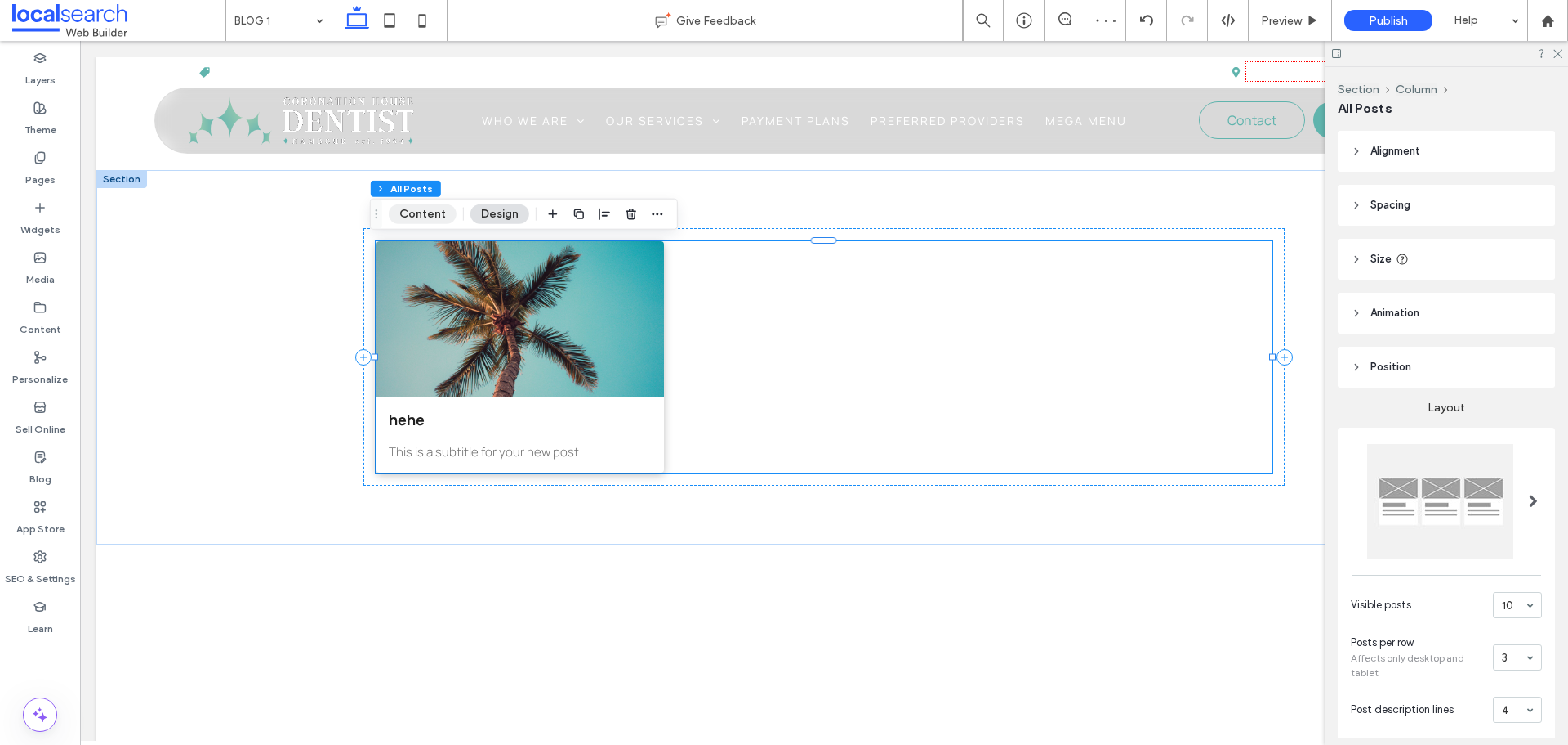
click at [412, 217] on button "Content" at bounding box center [422, 214] width 68 height 20
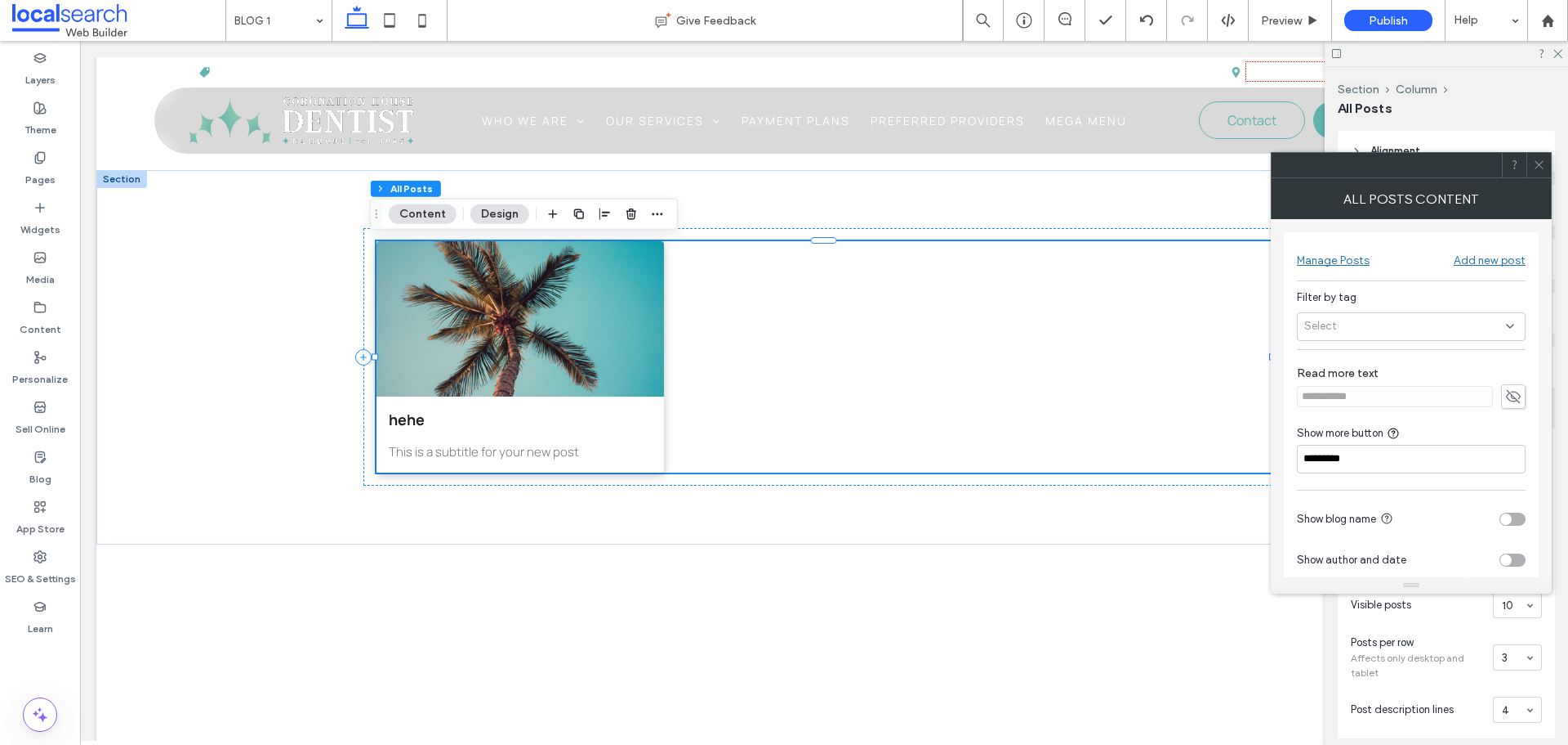
click at [1349, 323] on div "Select" at bounding box center [1412, 326] width 229 height 28
click at [1310, 358] on span at bounding box center [1310, 355] width 12 height 12
click at [1540, 159] on icon at bounding box center [1539, 164] width 12 height 12
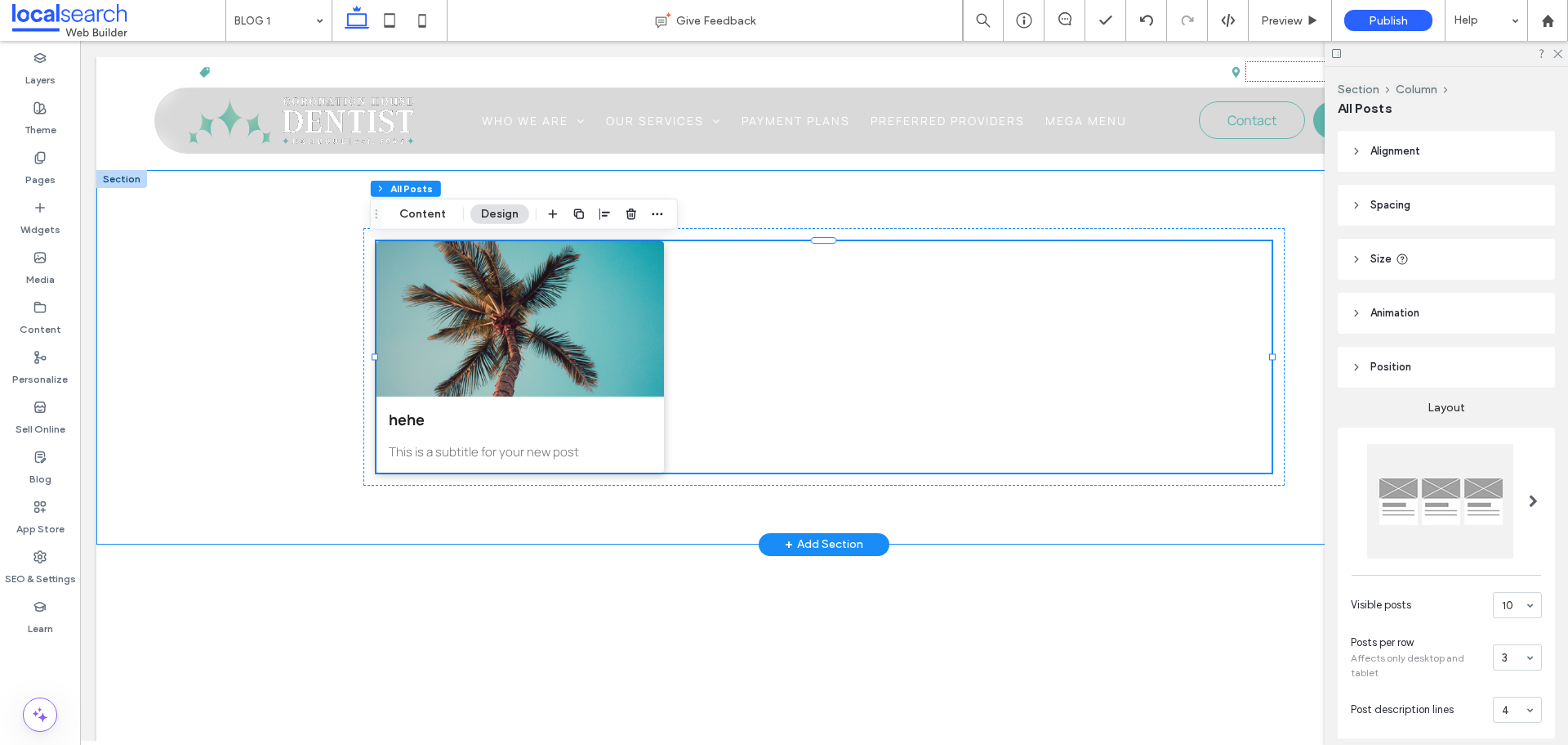
click at [309, 388] on div "hehe By Anna Balili • September 17, 2025 This is a subtitle for your new post" at bounding box center [823, 357] width 1455 height 374
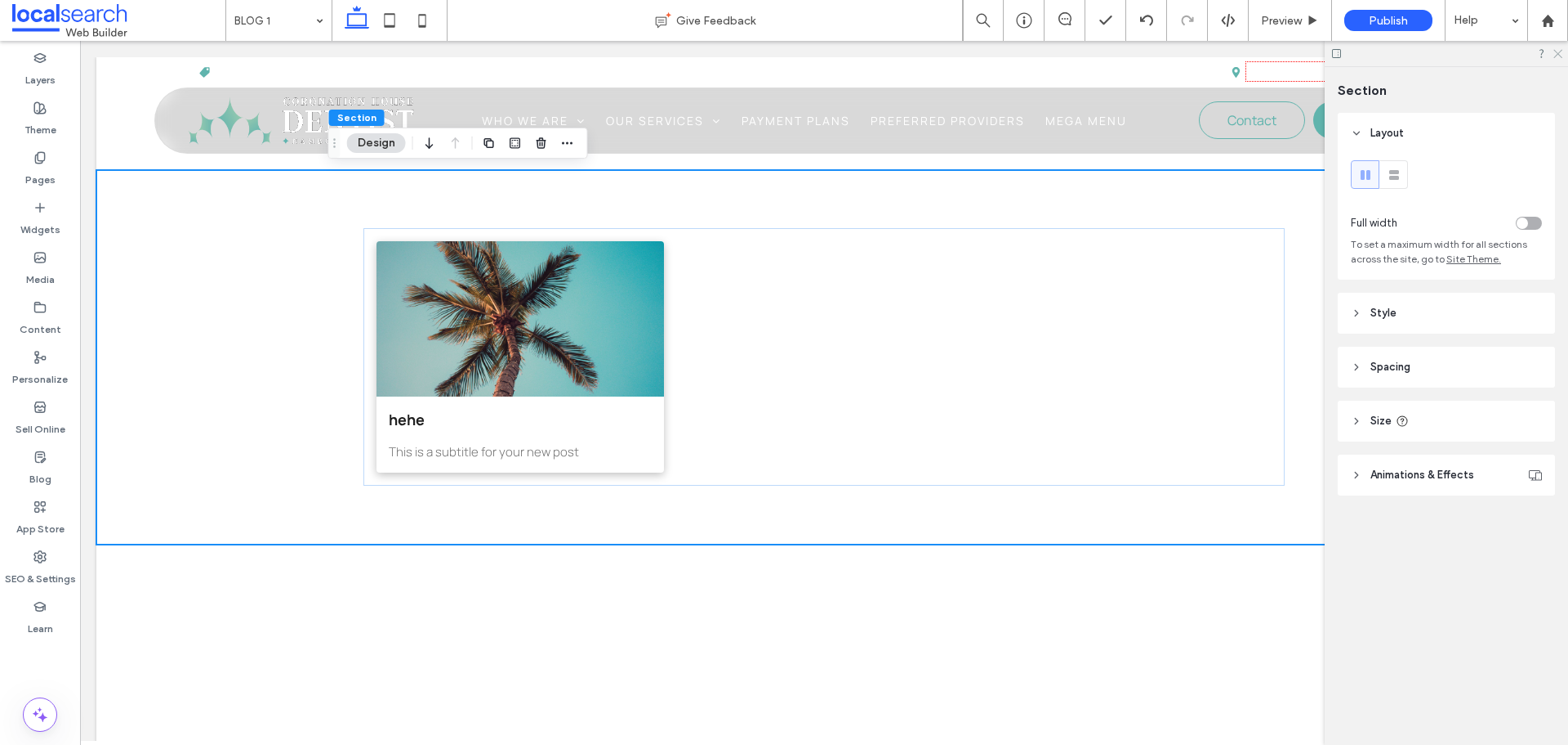
click at [1555, 53] on icon at bounding box center [1557, 53] width 11 height 11
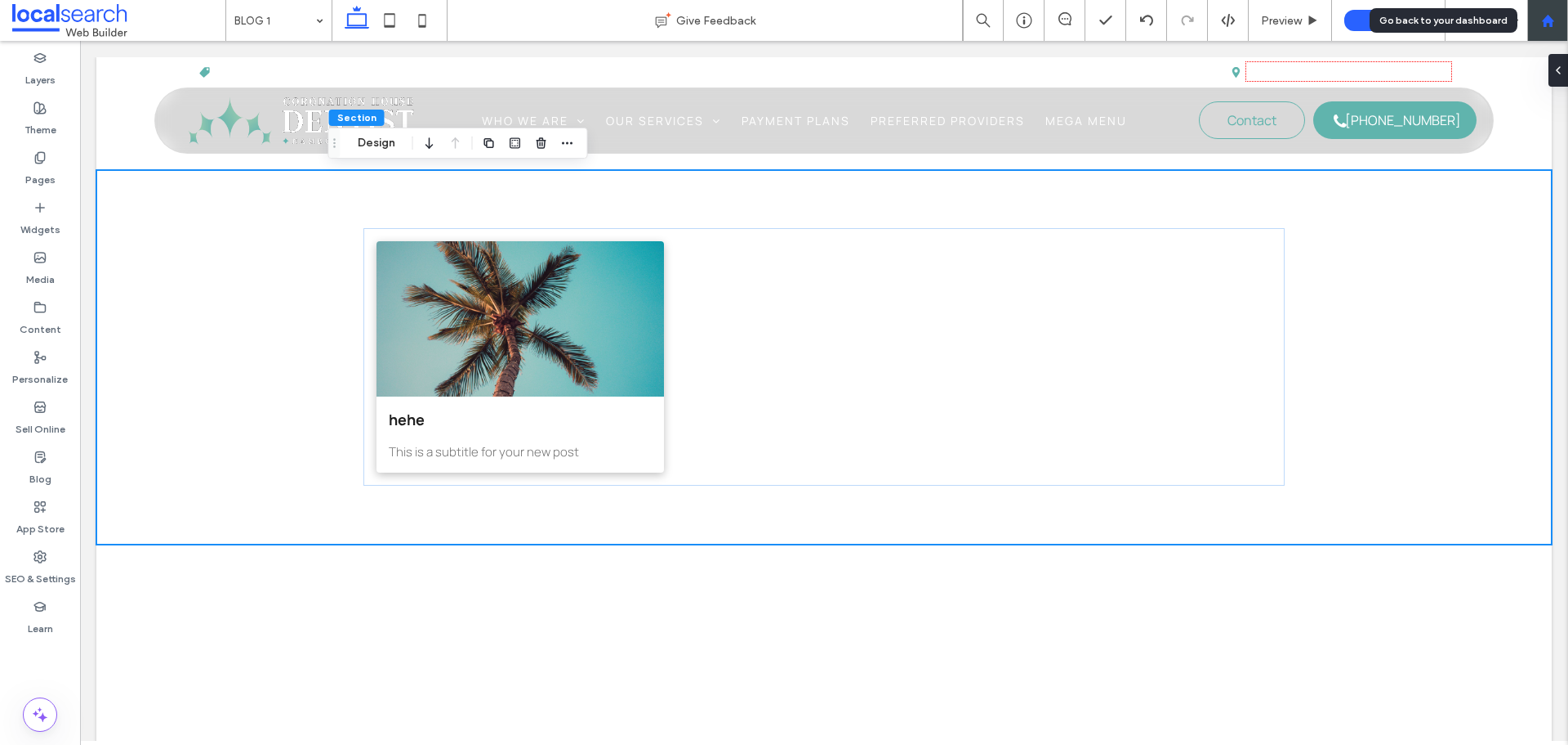
click at [1558, 24] on div at bounding box center [1547, 20] width 39 height 14
